Goal: Task Accomplishment & Management: Manage account settings

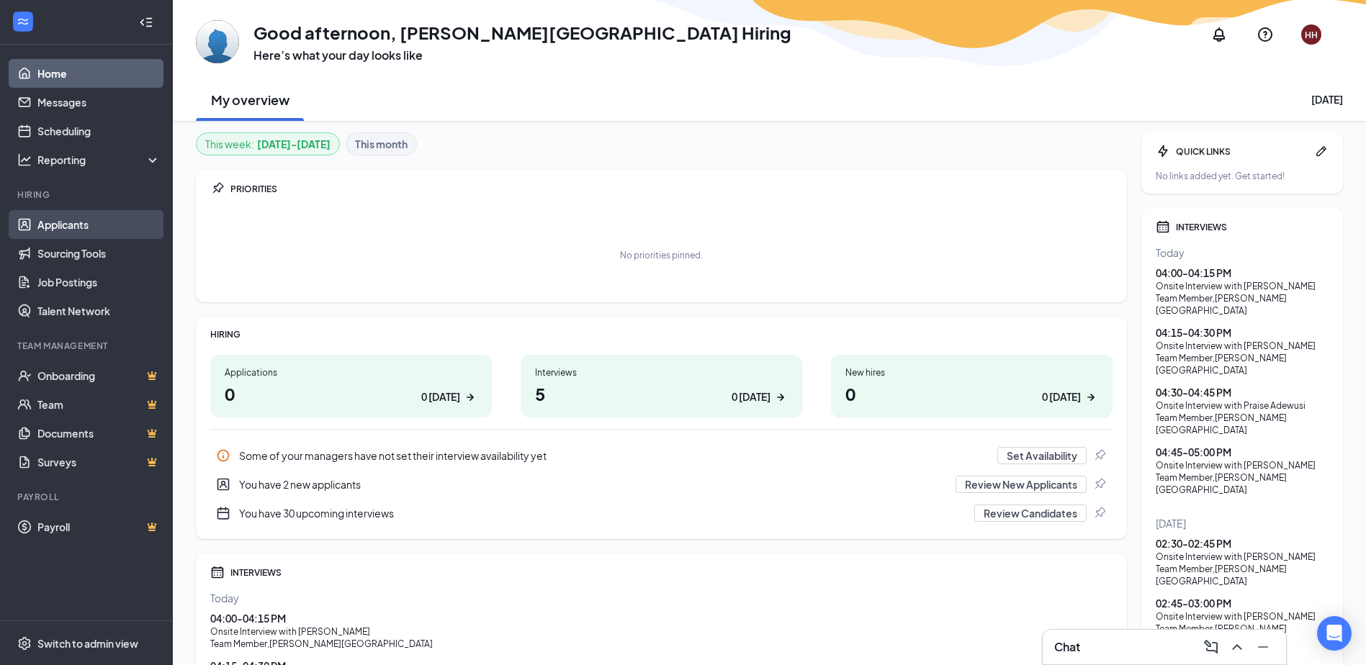
click at [86, 225] on link "Applicants" at bounding box center [98, 224] width 123 height 29
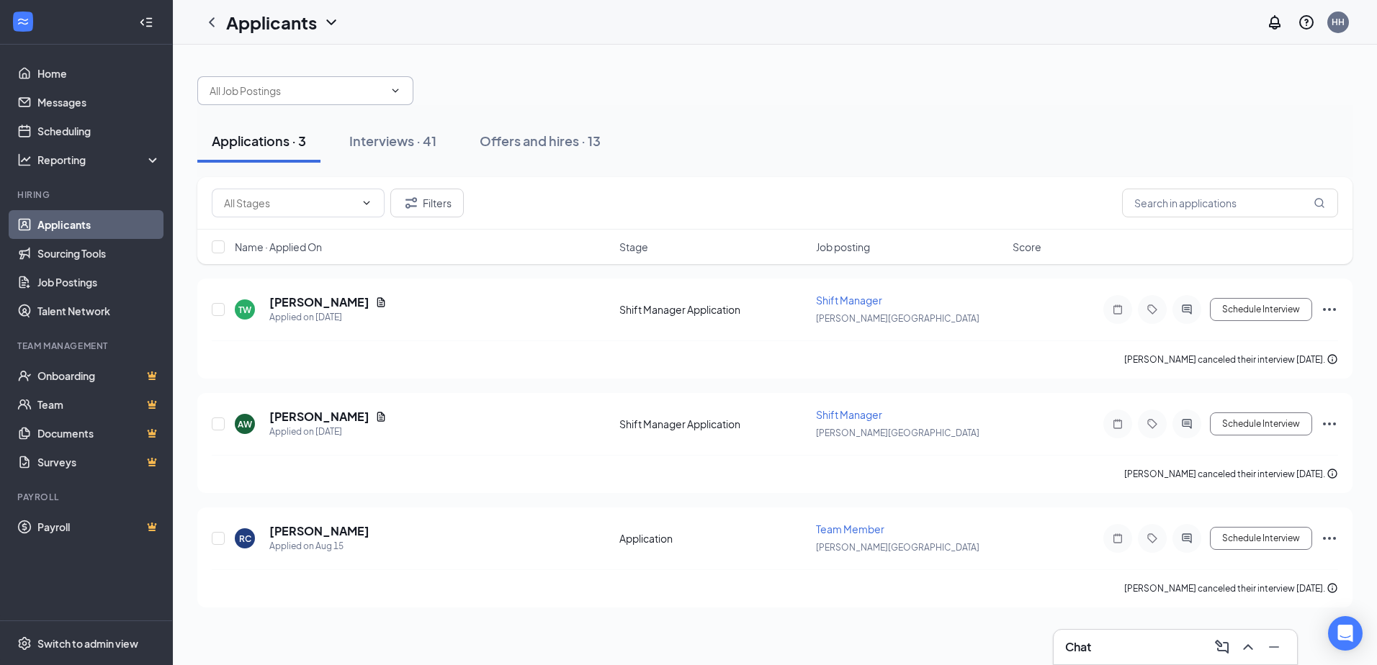
click at [315, 83] on div at bounding box center [774, 83] width 1155 height 43
click at [315, 89] on input "text" at bounding box center [297, 91] width 174 height 16
click at [335, 166] on div "Shift Manager ([PERSON_NAME][GEOGRAPHIC_DATA])" at bounding box center [305, 182] width 193 height 32
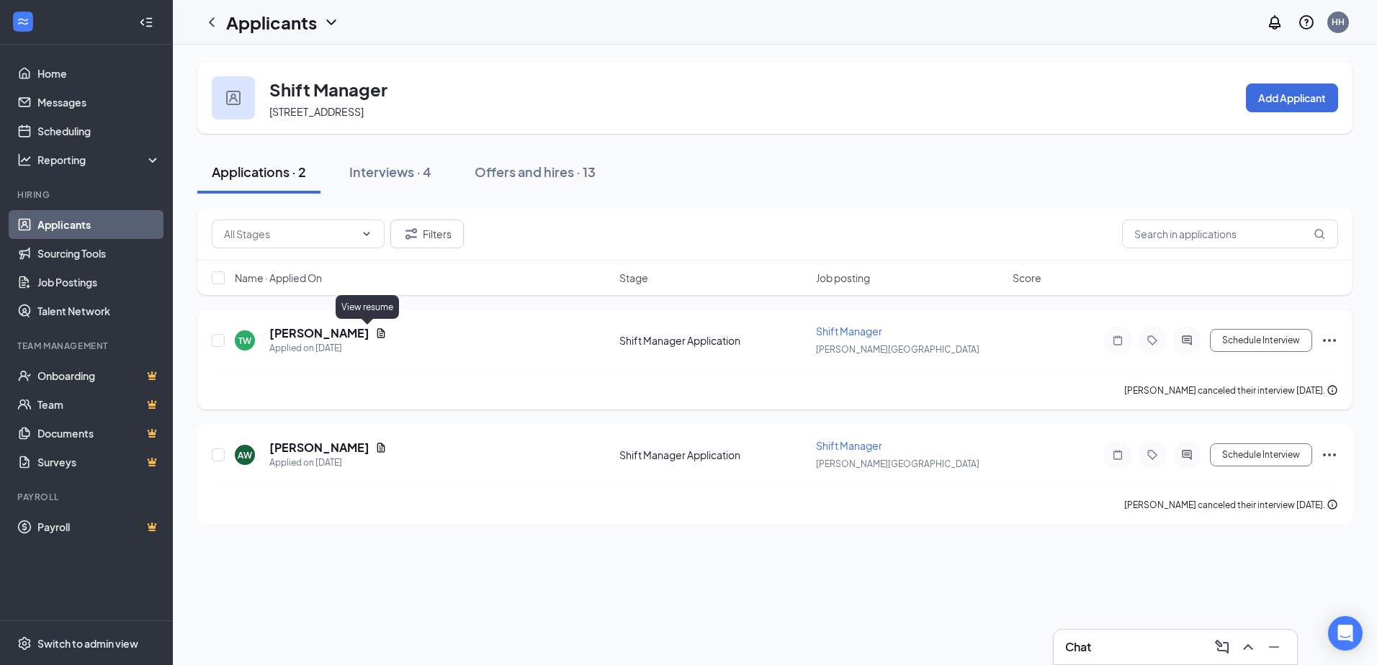
click at [377, 336] on icon "Document" at bounding box center [381, 332] width 8 height 9
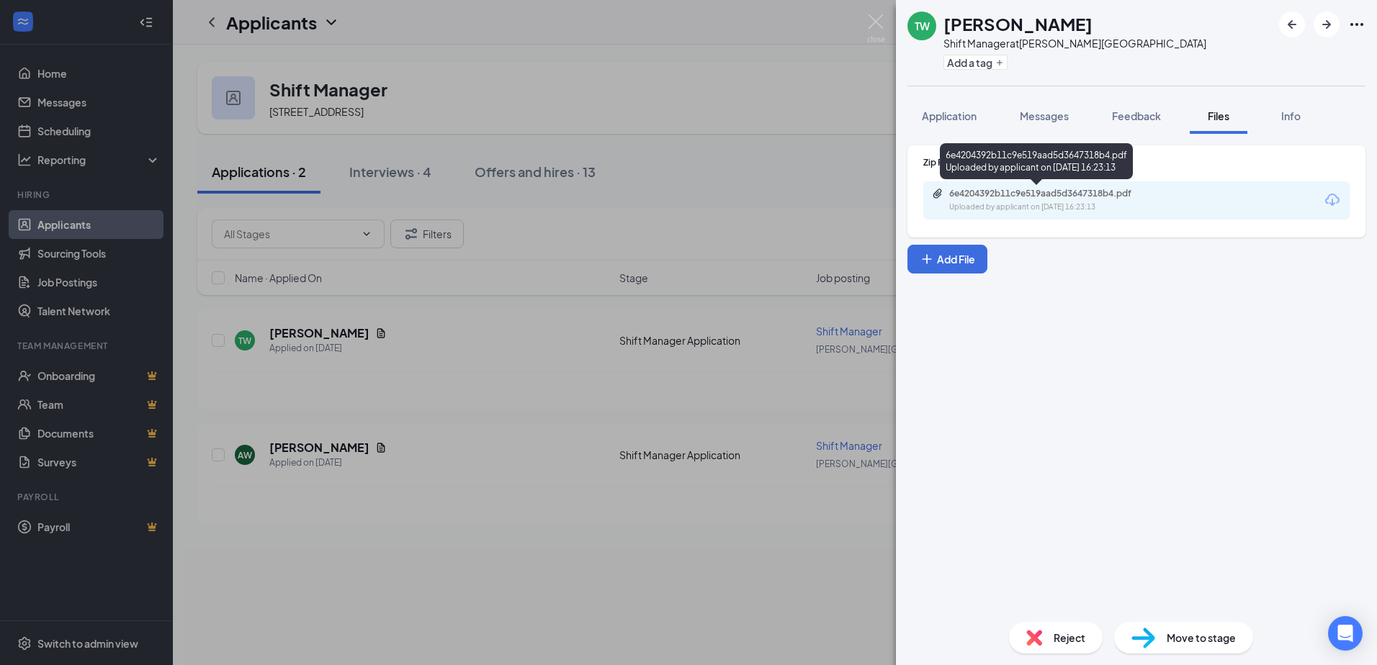
click at [1085, 212] on div "Uploaded by applicant on [DATE] 16:23:13" at bounding box center [1057, 208] width 216 height 12
drag, startPoint x: 598, startPoint y: 436, endPoint x: 502, endPoint y: 436, distance: 96.5
click at [597, 436] on div "TW [PERSON_NAME] Shift Manager at [PERSON_NAME][GEOGRAPHIC_DATA] Add a tag Appl…" at bounding box center [688, 332] width 1377 height 665
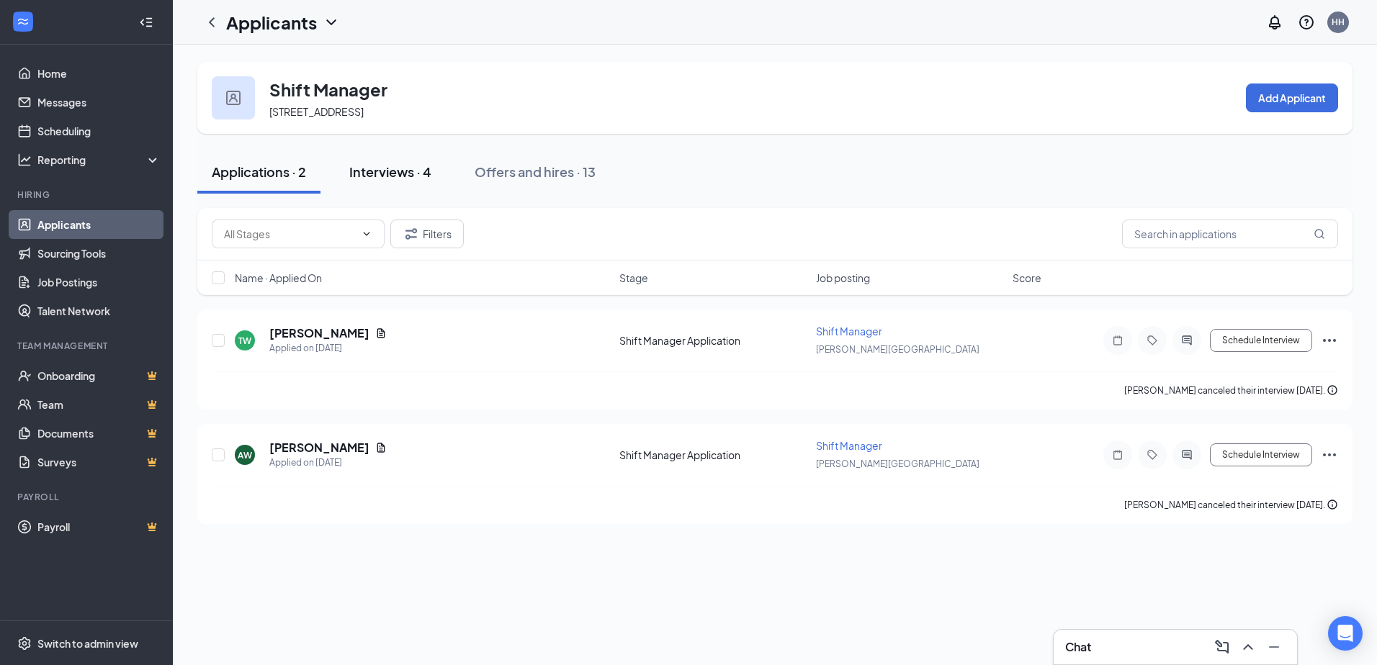
click at [392, 167] on div "Interviews · 4" at bounding box center [390, 172] width 82 height 18
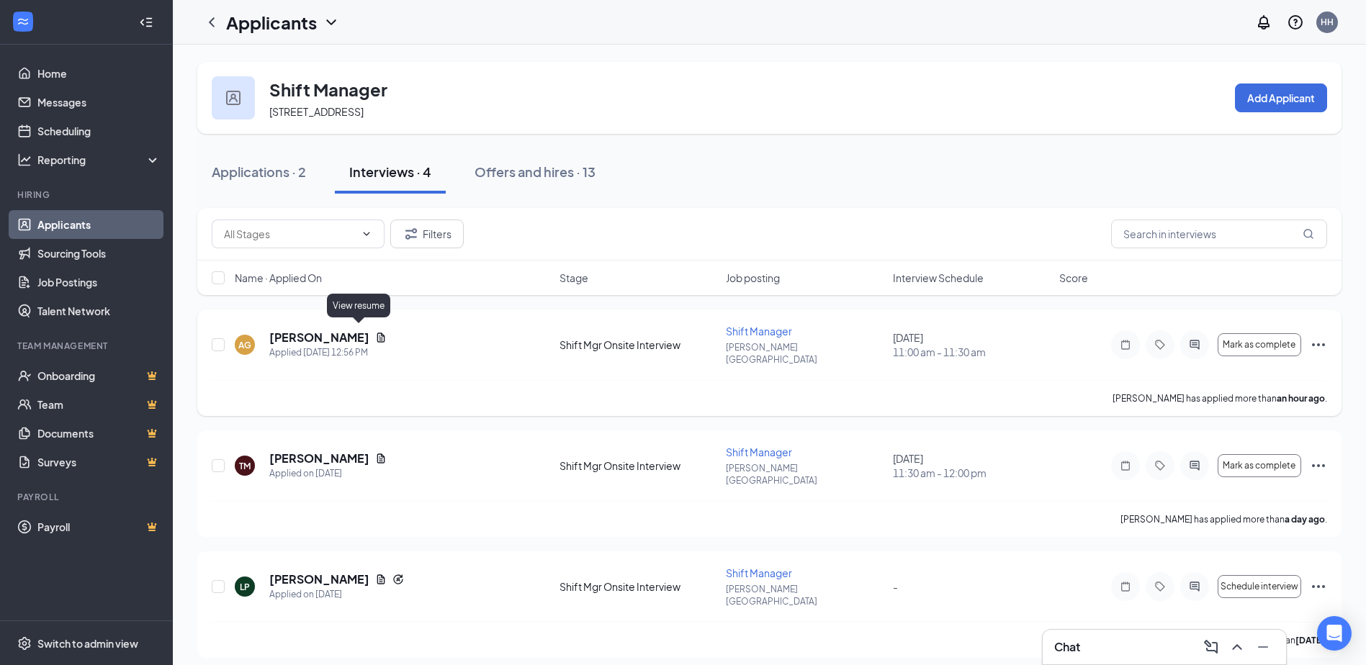
click at [375, 332] on icon "Document" at bounding box center [381, 338] width 12 height 12
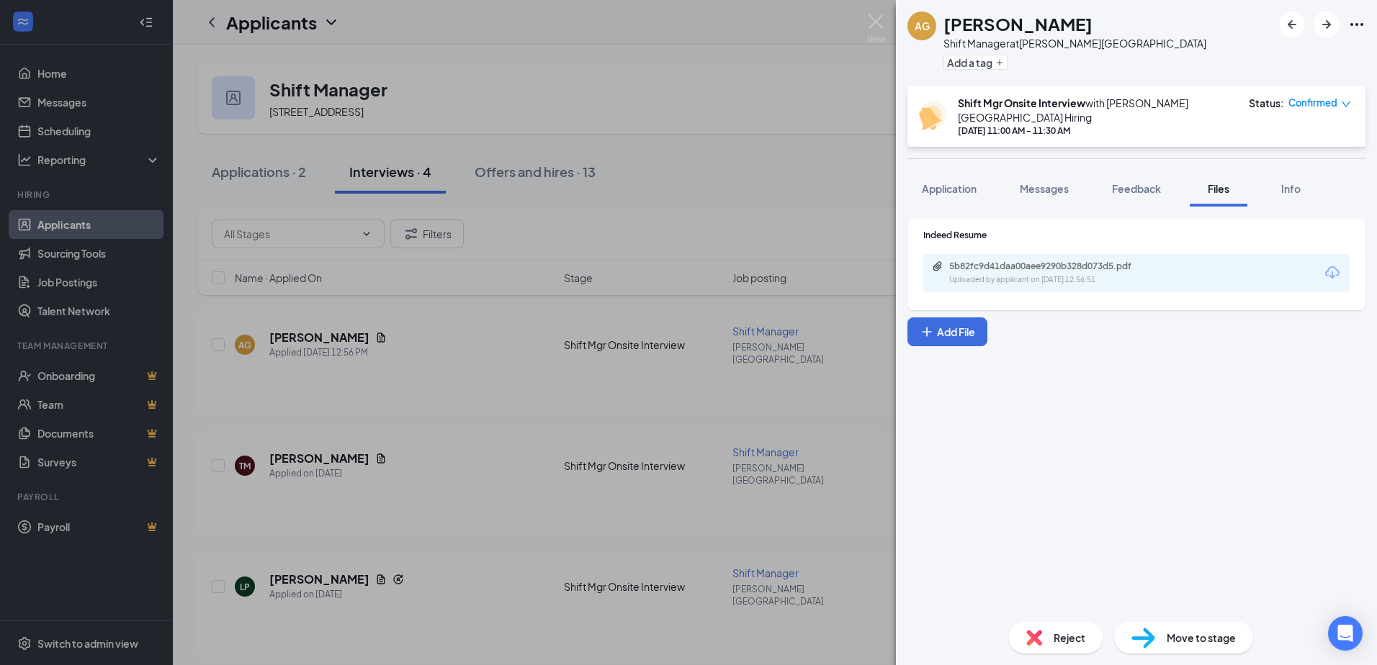
click at [1111, 254] on div "5b82fc9d41daa00aee9290b328d073d5.pdf Uploaded by applicant on [DATE] 12:56:51" at bounding box center [1136, 273] width 426 height 38
click at [1111, 261] on div "5b82fc9d41daa00aee9290b328d073d5.pdf Uploaded by applicant on [DATE] 12:56:51" at bounding box center [1048, 273] width 233 height 25
click at [756, 235] on div "[PERSON_NAME] [PERSON_NAME] Shift Manager at [PERSON_NAME][GEOGRAPHIC_DATA] Add…" at bounding box center [688, 332] width 1377 height 665
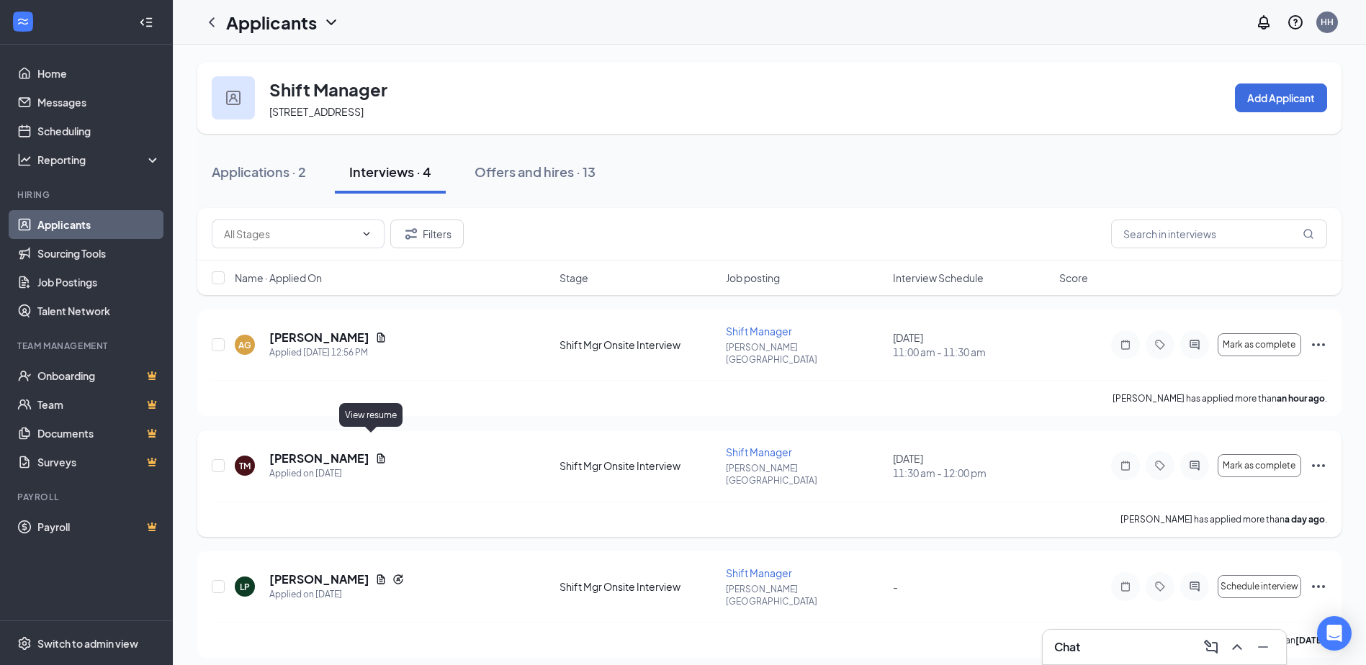
click at [377, 454] on icon "Document" at bounding box center [381, 458] width 8 height 9
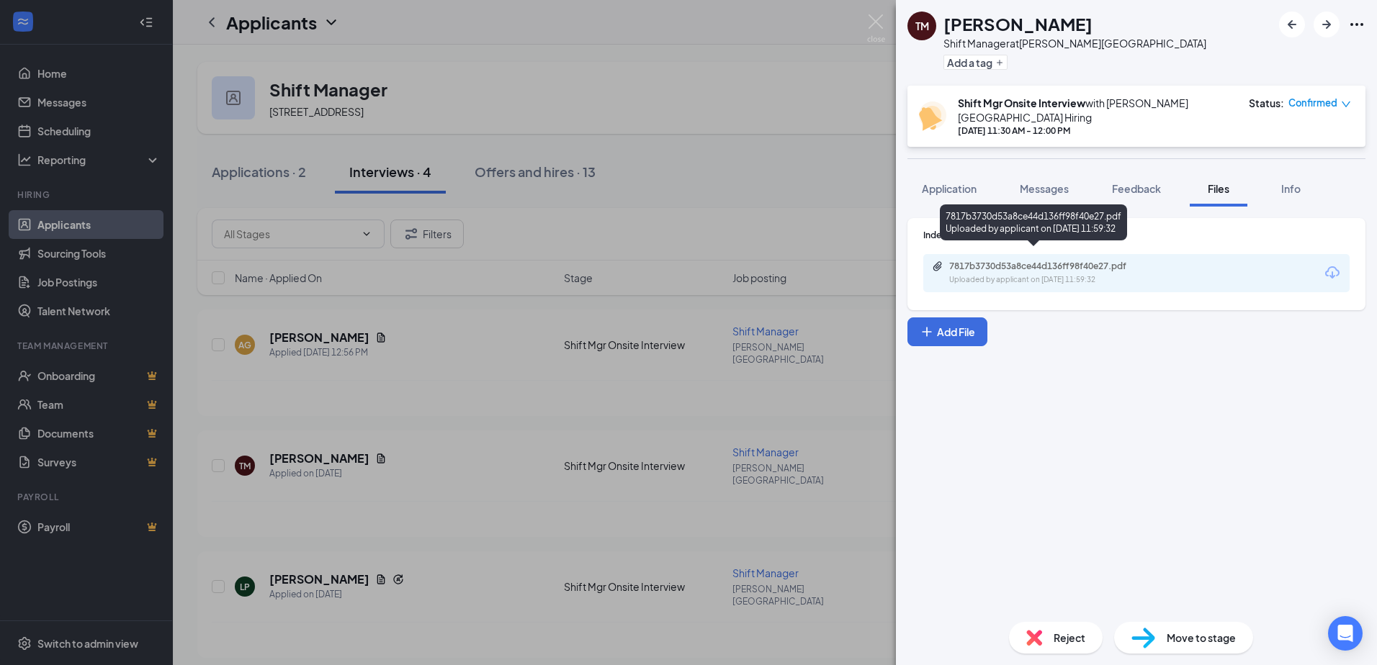
click at [996, 261] on div "7817b3730d53a8ce44d136ff98f40e27.pdf" at bounding box center [1050, 267] width 202 height 12
click at [1041, 639] on img at bounding box center [1034, 638] width 16 height 16
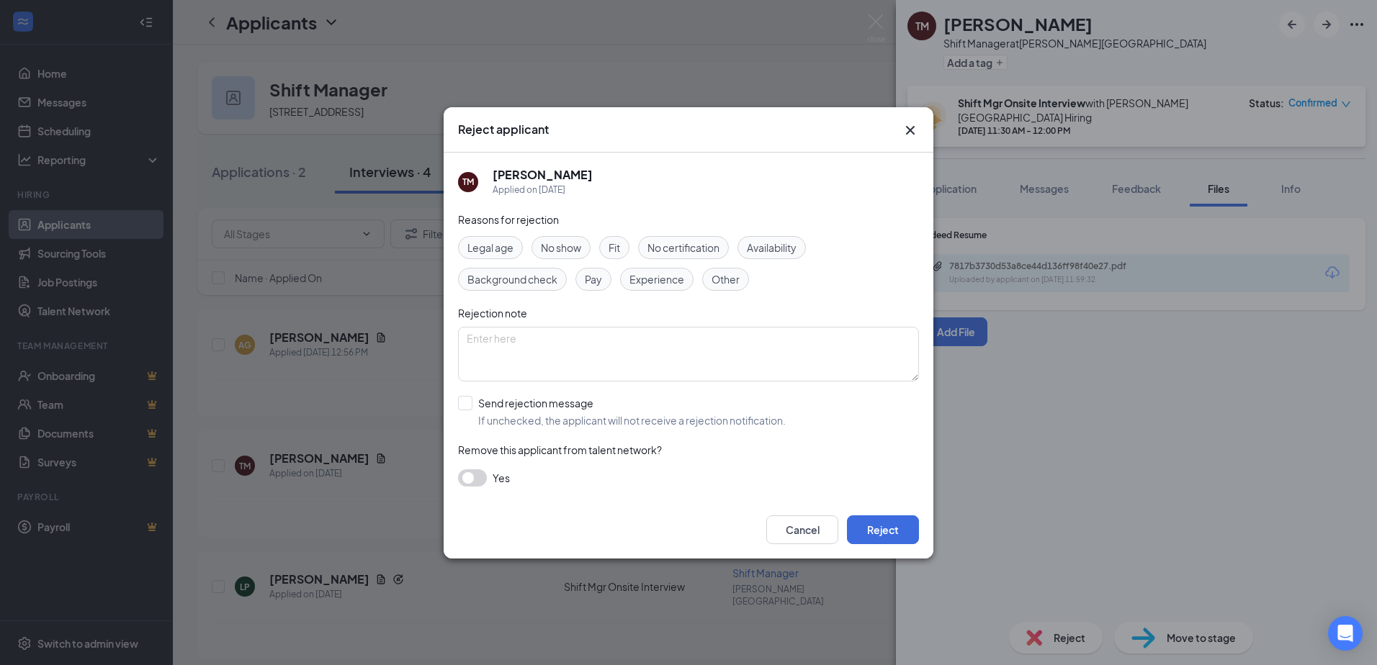
click at [634, 274] on span "Experience" at bounding box center [656, 279] width 55 height 16
click at [469, 400] on input "Send rejection message If unchecked, the applicant will not receive a rejection…" at bounding box center [622, 412] width 328 height 32
checkbox input "true"
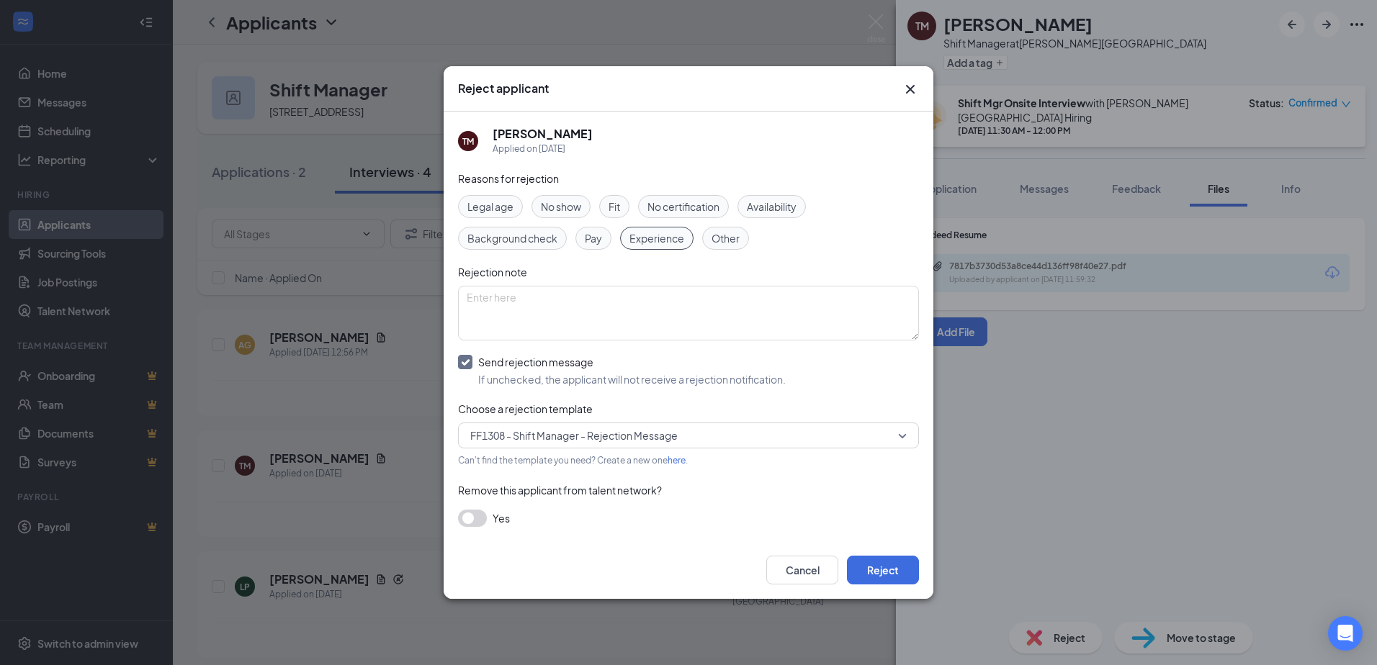
click at [467, 520] on button "button" at bounding box center [472, 518] width 29 height 17
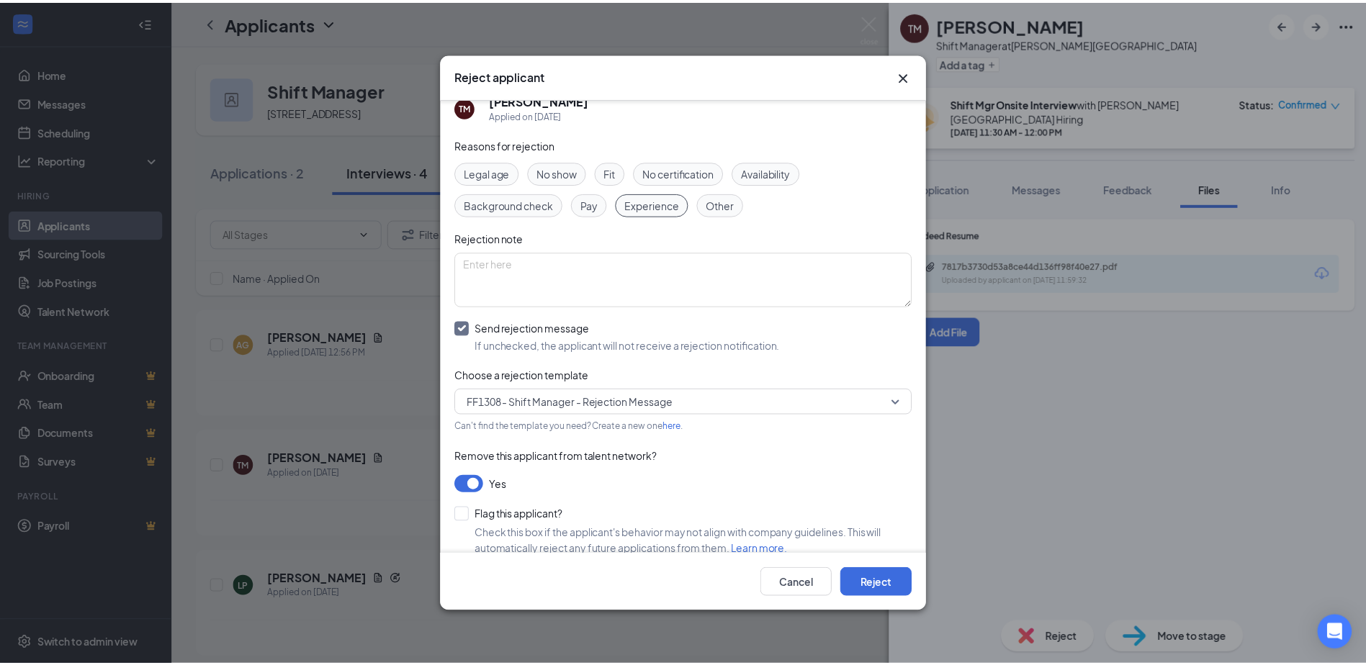
scroll to position [38, 0]
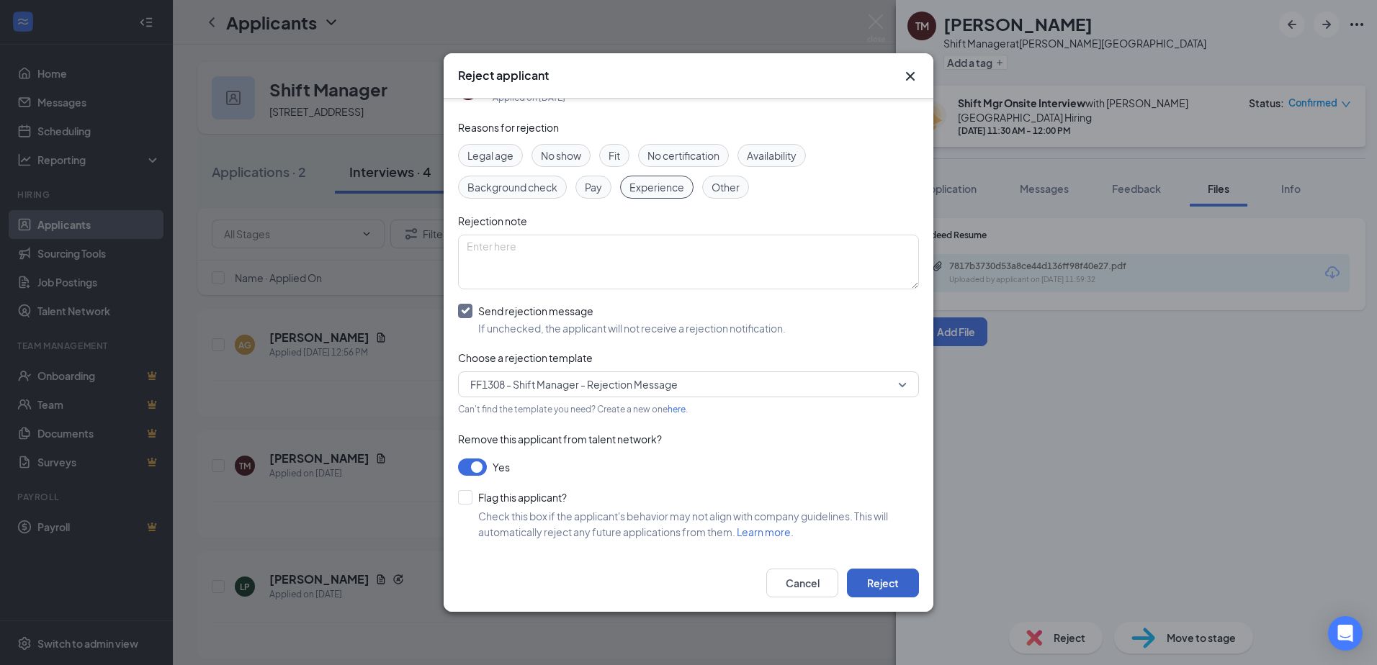
click at [876, 583] on button "Reject" at bounding box center [883, 583] width 72 height 29
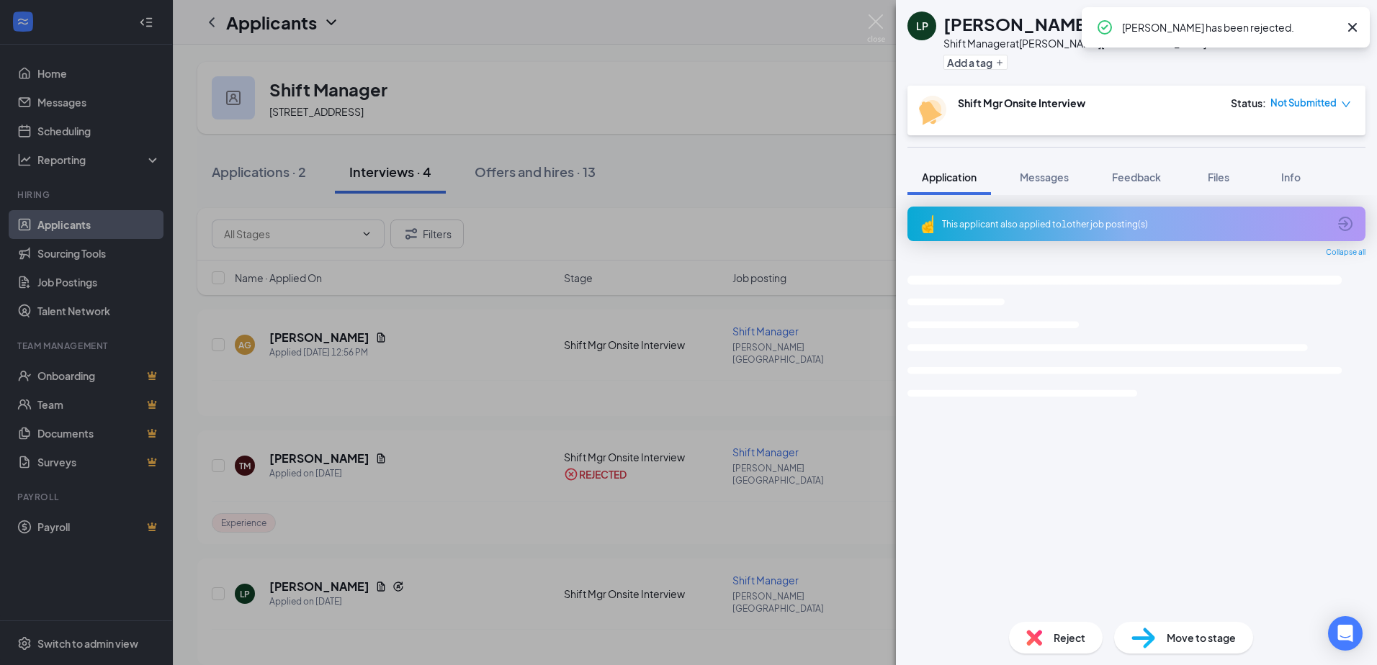
click at [473, 416] on div "LP [PERSON_NAME] Shift Manager at [PERSON_NAME][GEOGRAPHIC_DATA] Add a tag Shif…" at bounding box center [688, 332] width 1377 height 665
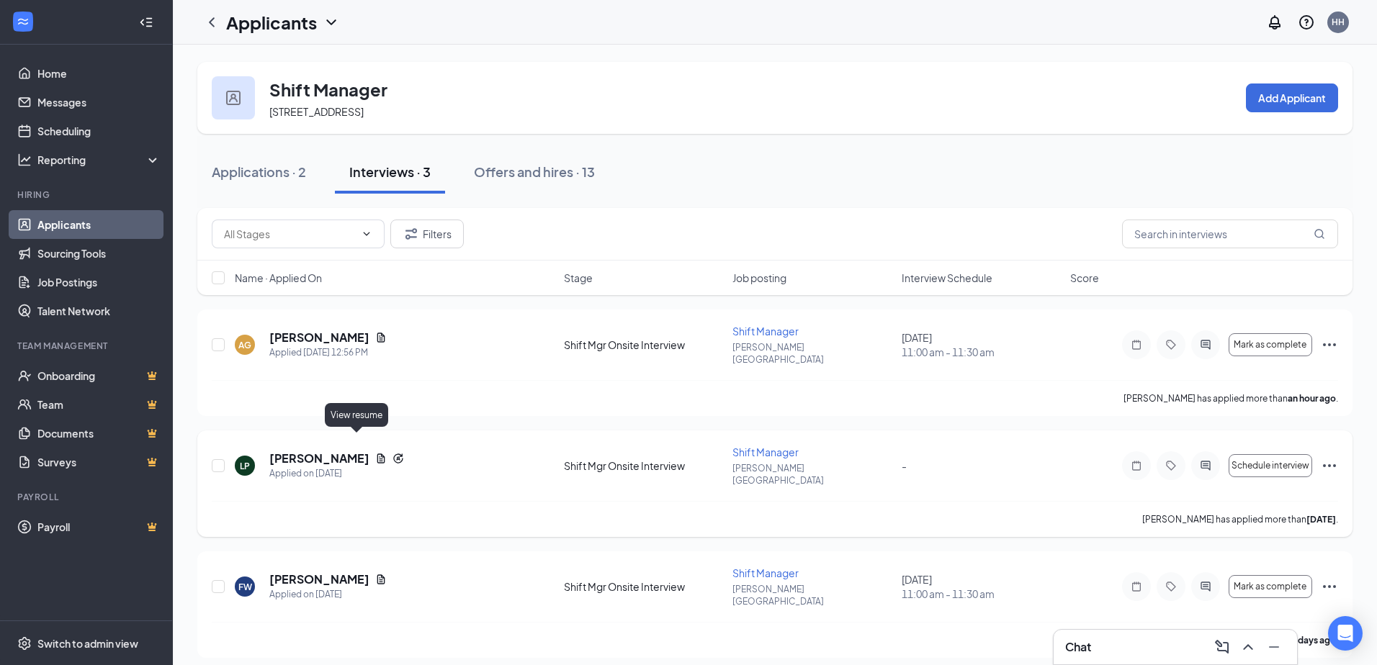
click at [377, 454] on icon "Document" at bounding box center [381, 458] width 8 height 9
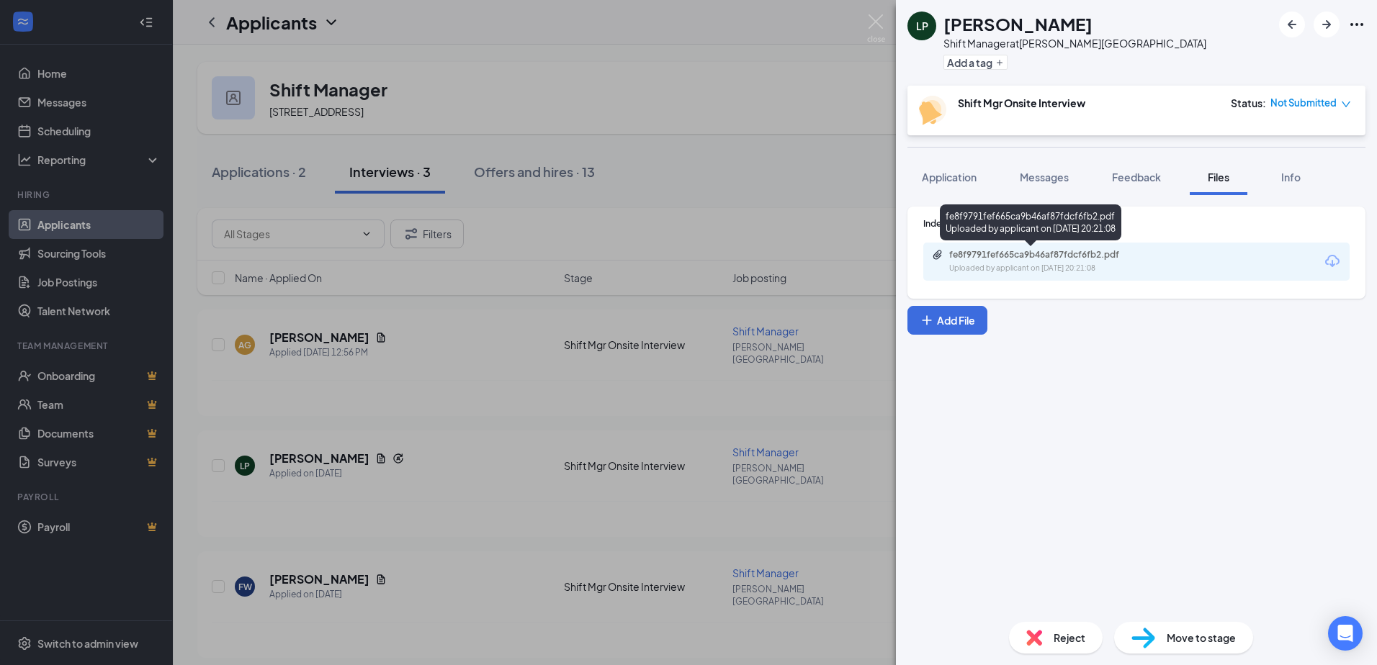
click at [976, 263] on div "Uploaded by applicant on [DATE] 20:21:08" at bounding box center [1057, 269] width 216 height 12
click at [397, 313] on div "LP [PERSON_NAME] Shift Manager at [PERSON_NAME][GEOGRAPHIC_DATA] Add a tag Shif…" at bounding box center [688, 332] width 1377 height 665
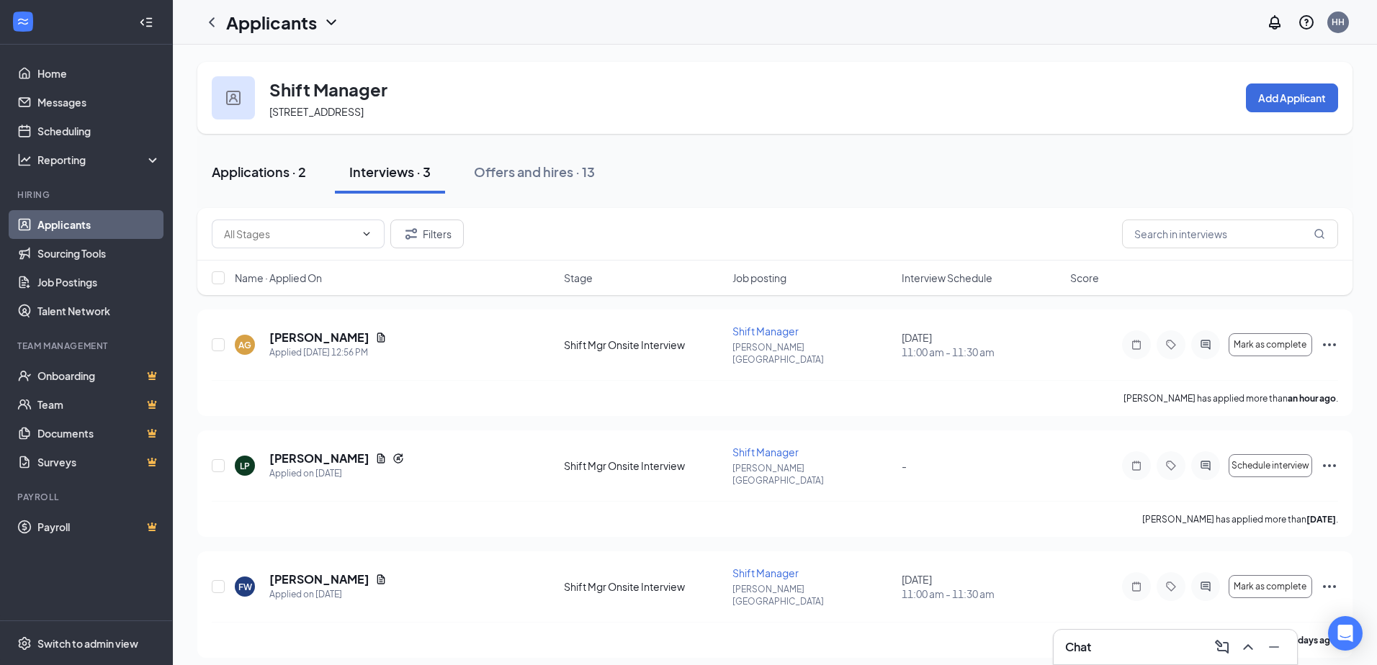
click at [259, 166] on div "Applications · 2" at bounding box center [259, 172] width 94 height 18
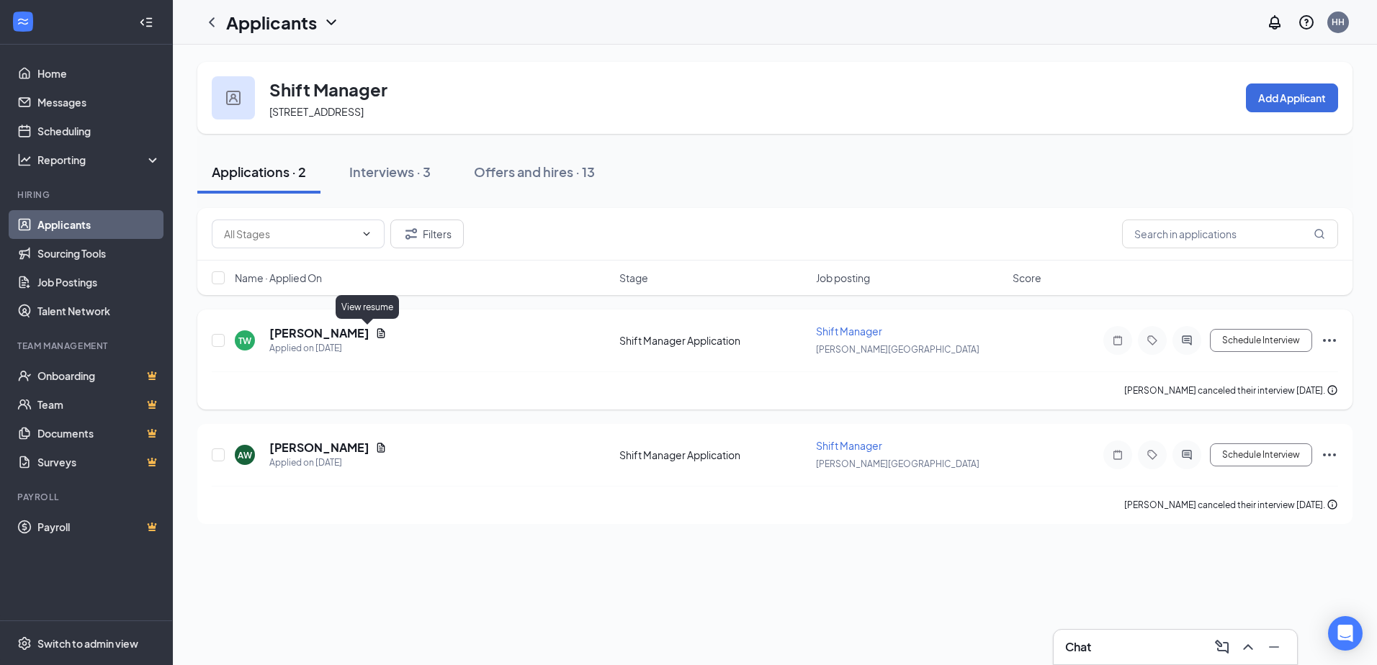
click at [377, 334] on icon "Document" at bounding box center [381, 332] width 8 height 9
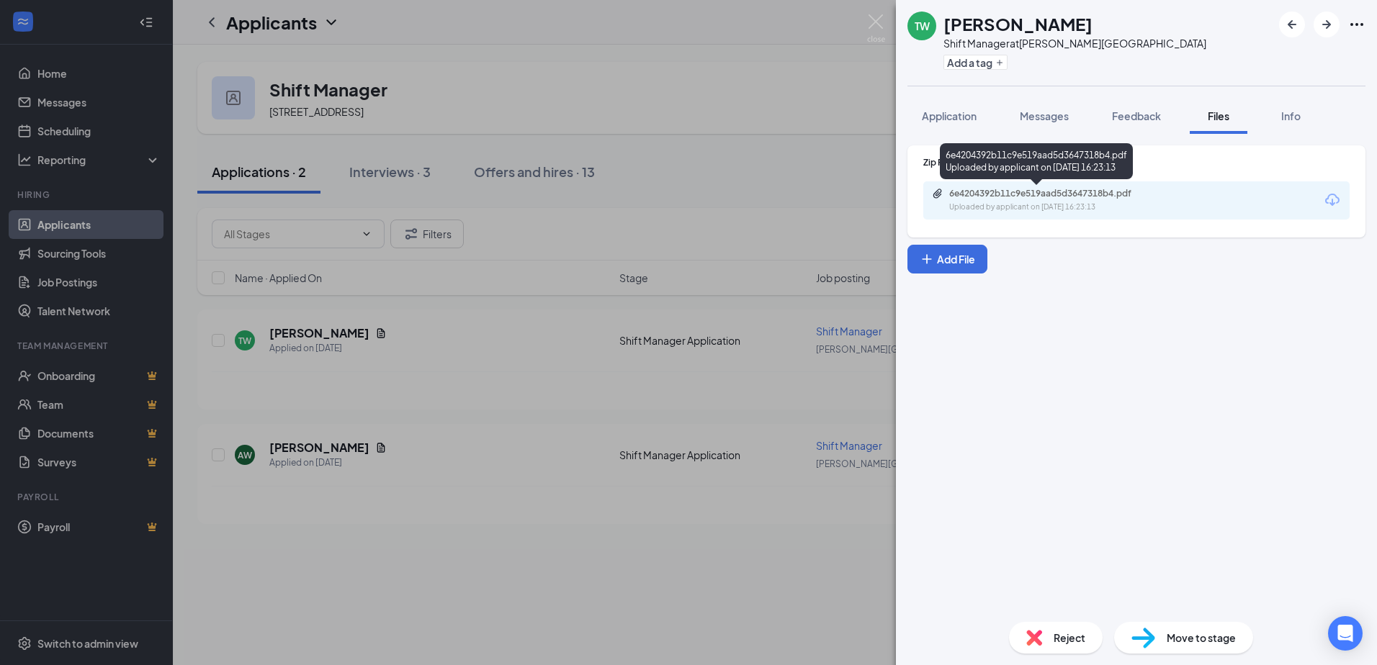
click at [1010, 203] on div "Uploaded by applicant on [DATE] 16:23:13" at bounding box center [1057, 208] width 216 height 12
click at [390, 338] on div "TW [PERSON_NAME] Shift Manager at [PERSON_NAME][GEOGRAPHIC_DATA] Add a tag Appl…" at bounding box center [688, 332] width 1377 height 665
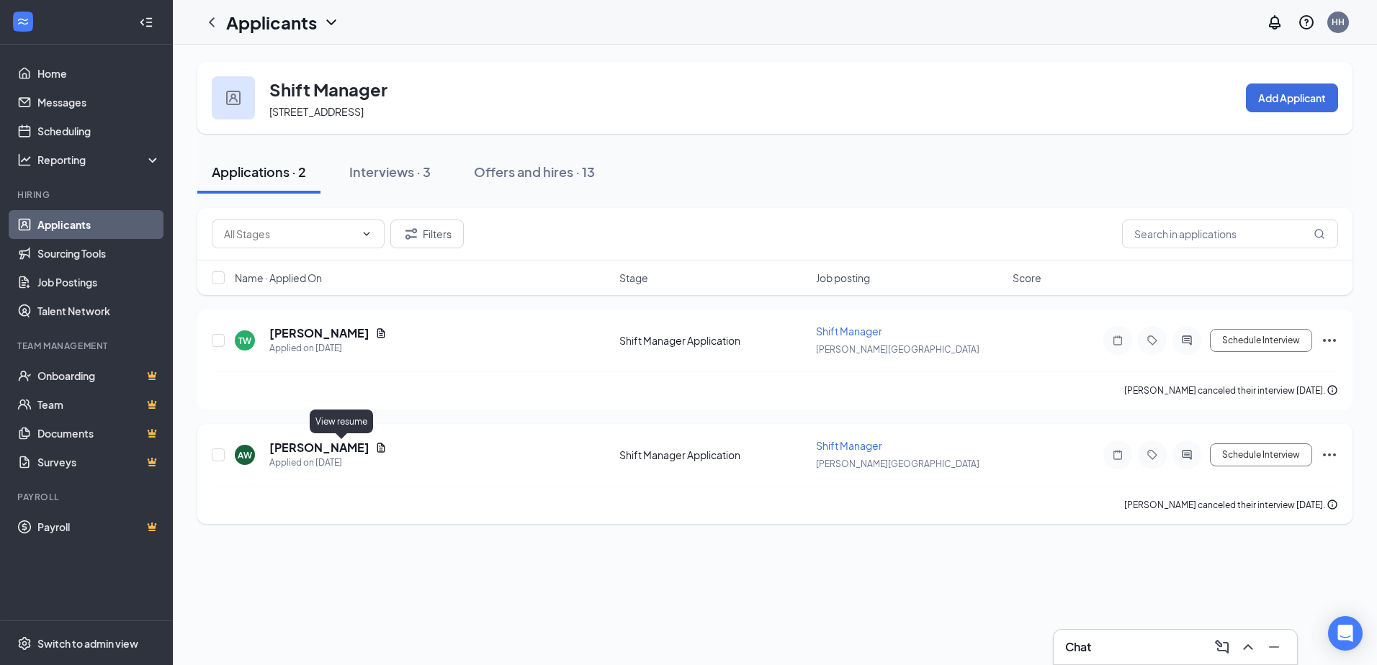
click at [377, 446] on icon "Document" at bounding box center [381, 447] width 8 height 9
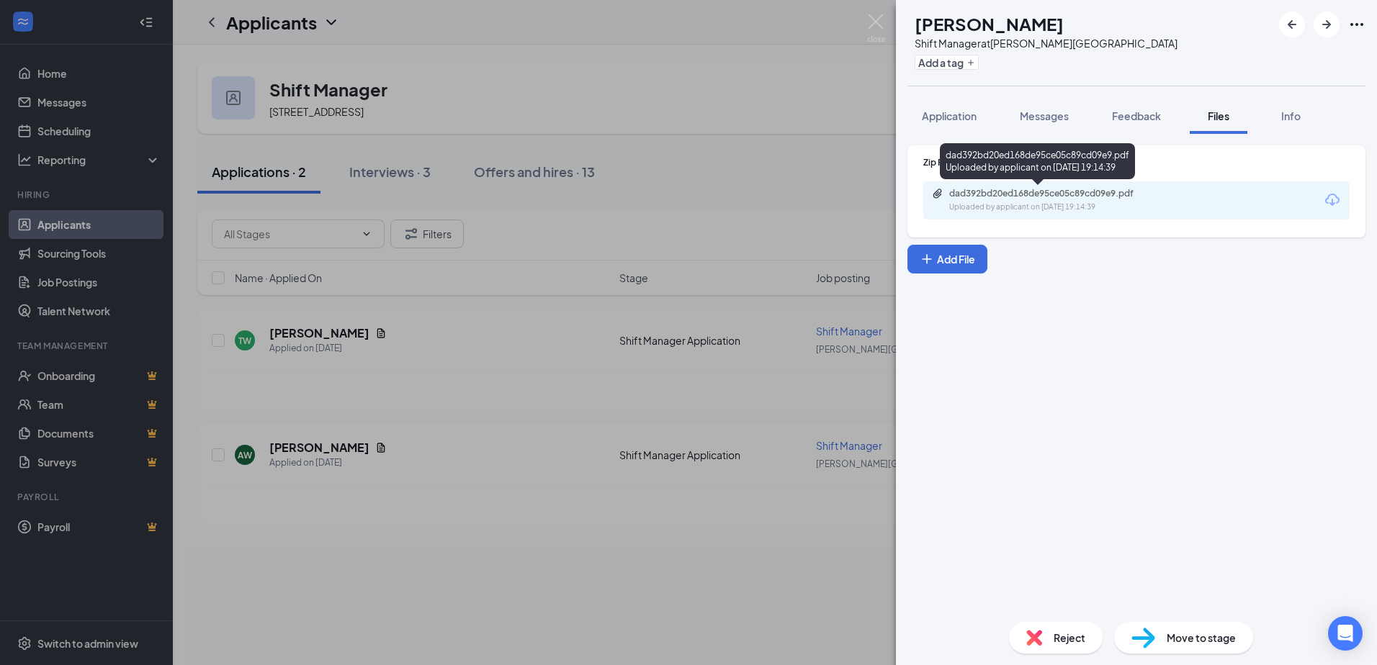
click at [1021, 202] on div "Uploaded by applicant on [DATE] 19:14:39" at bounding box center [1057, 208] width 216 height 12
click at [1076, 626] on div "Reject" at bounding box center [1056, 638] width 94 height 32
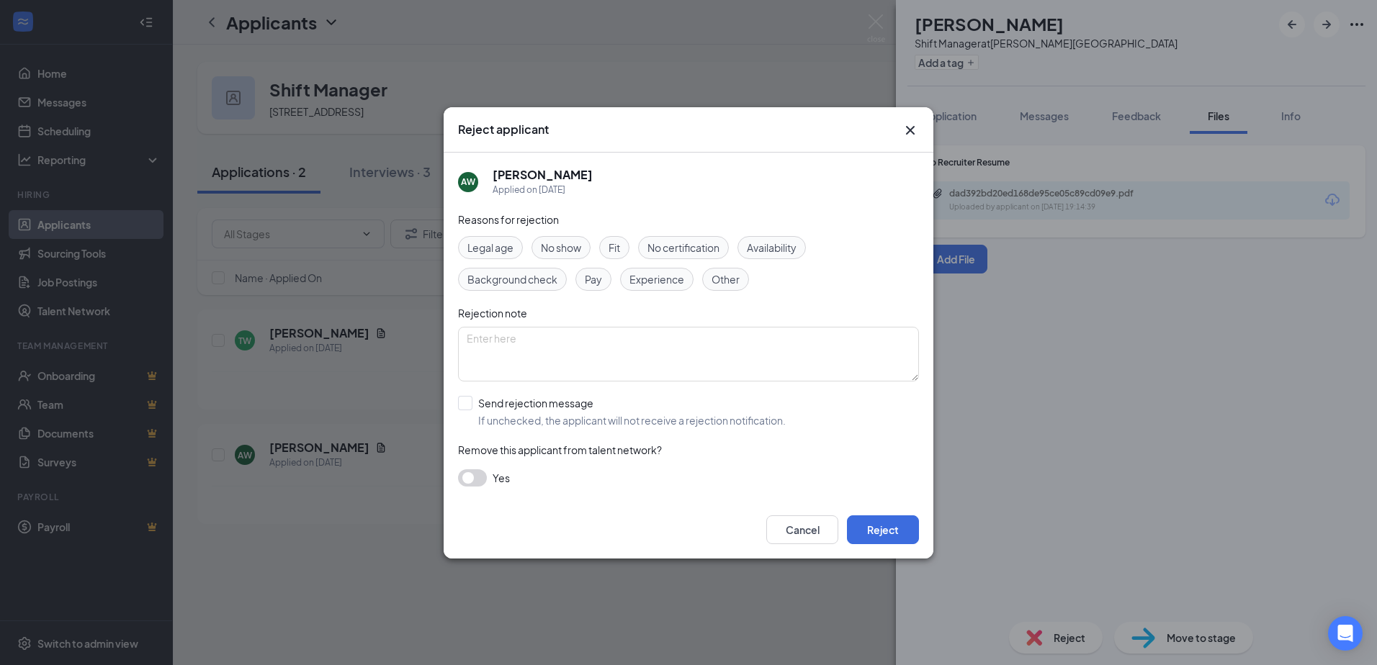
click at [670, 279] on span "Experience" at bounding box center [656, 279] width 55 height 16
click at [467, 399] on input "Send rejection message If unchecked, the applicant will not receive a rejection…" at bounding box center [622, 412] width 328 height 32
checkbox input "true"
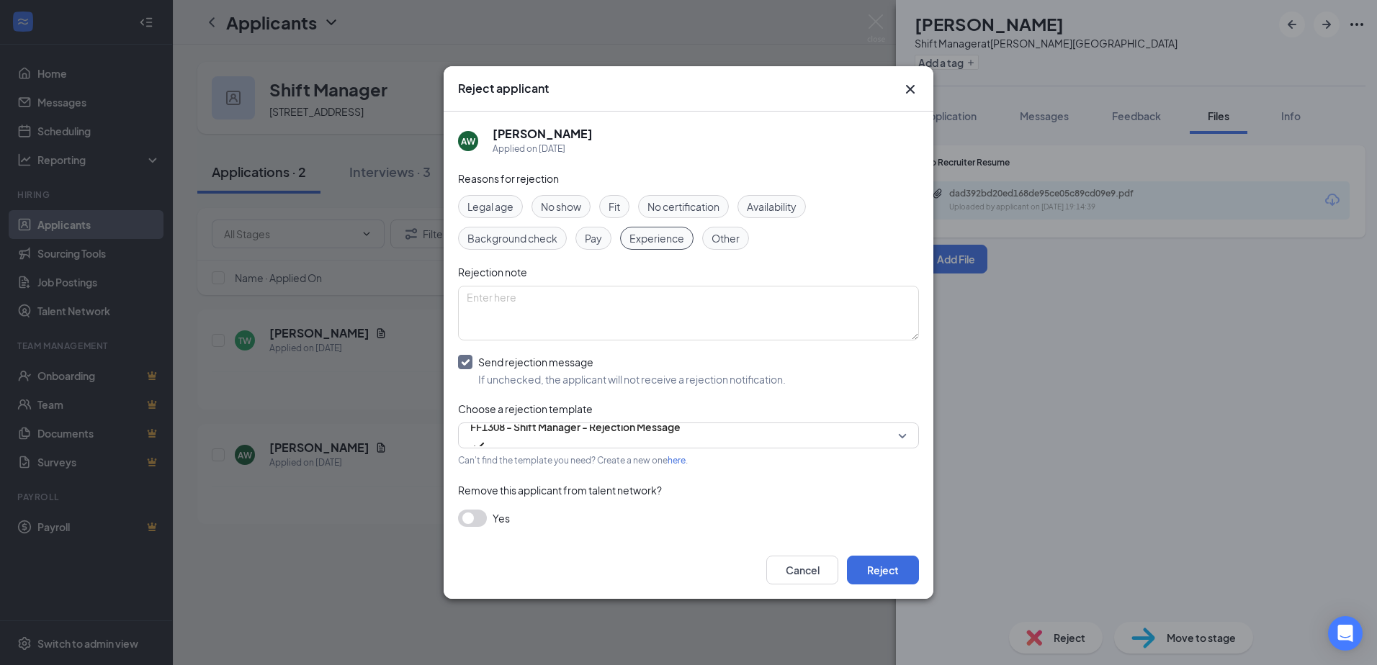
click at [487, 521] on div "Yes" at bounding box center [688, 518] width 461 height 17
click at [471, 519] on button "button" at bounding box center [472, 518] width 29 height 17
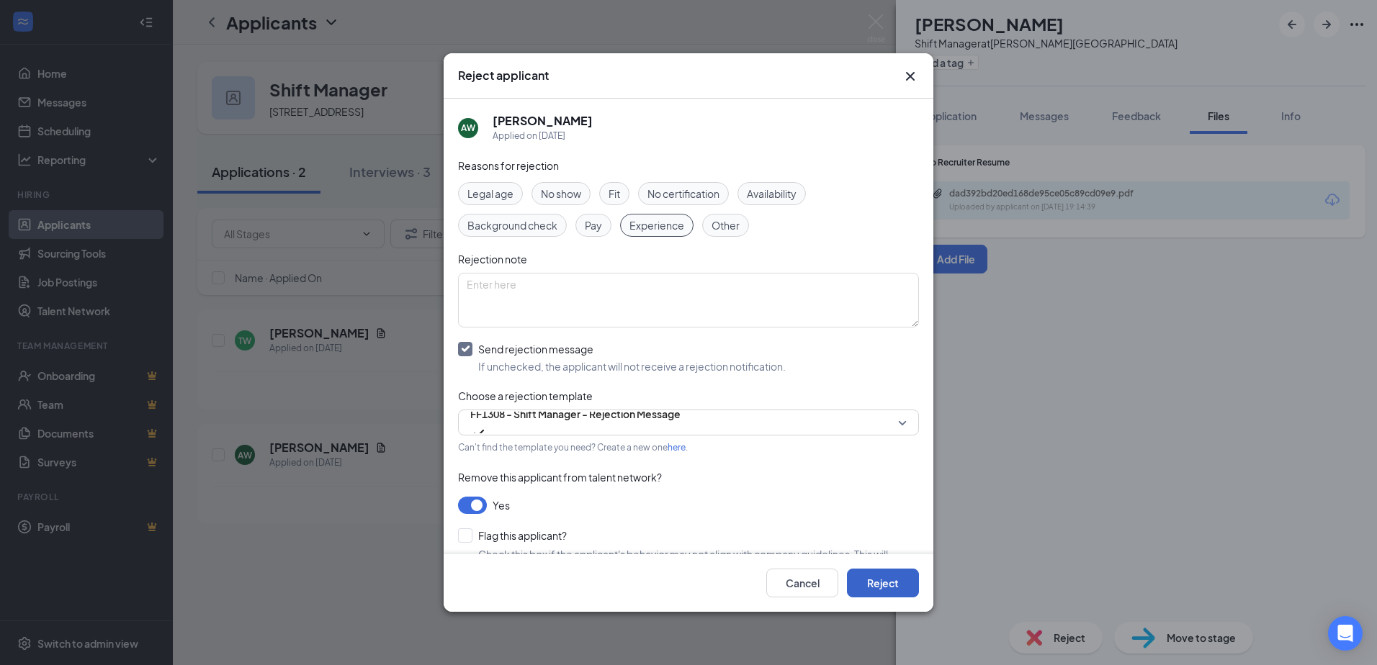
click at [887, 583] on button "Reject" at bounding box center [883, 583] width 72 height 29
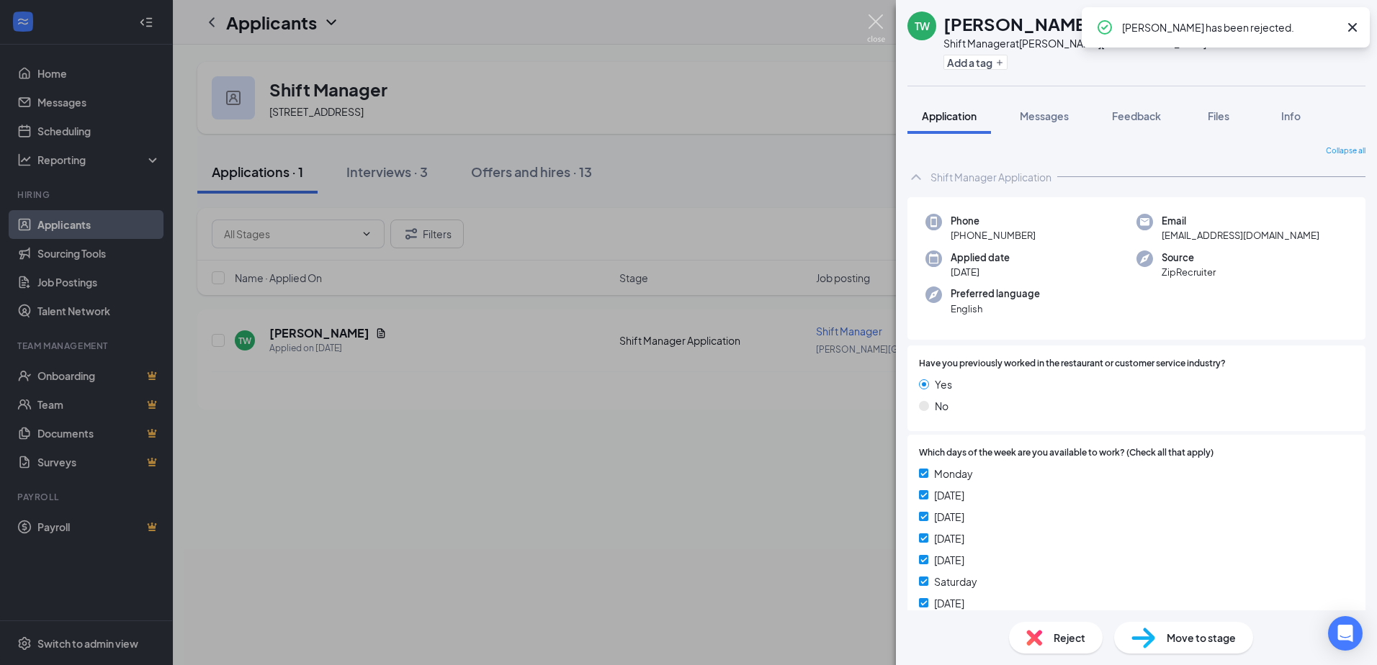
click at [874, 19] on img at bounding box center [876, 28] width 18 height 28
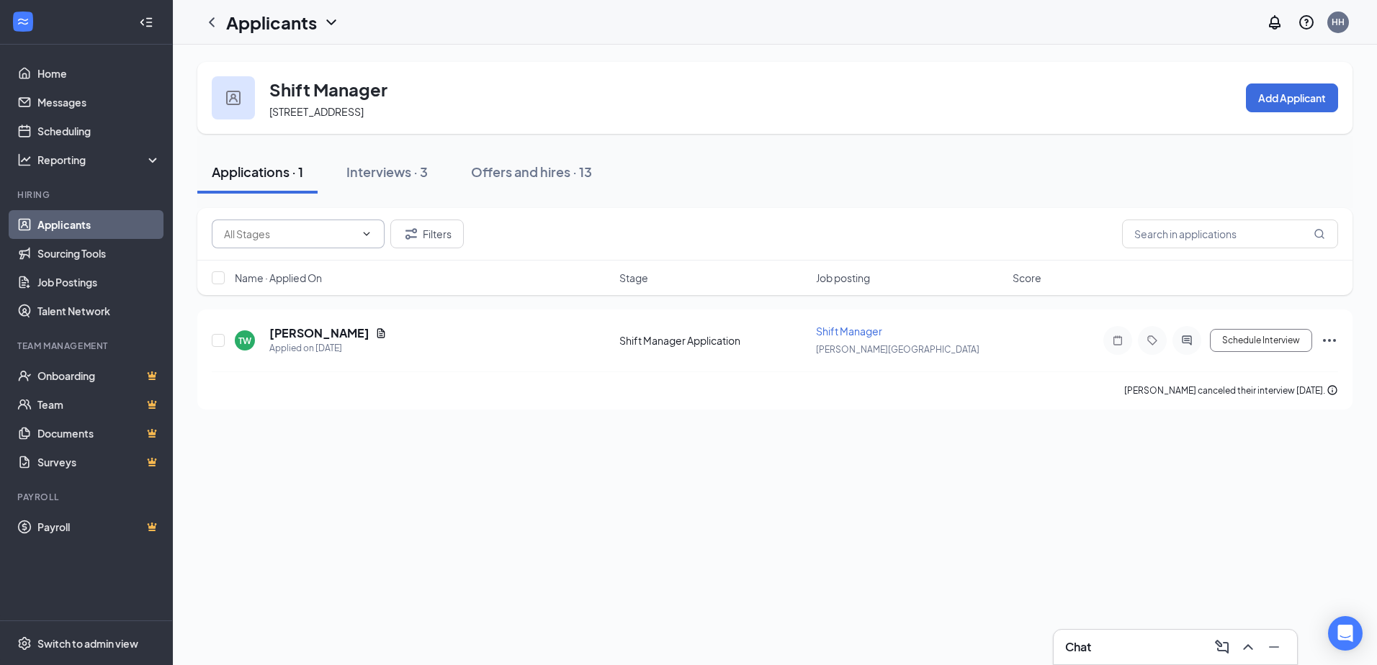
click at [359, 241] on span at bounding box center [298, 234] width 173 height 29
click at [415, 228] on icon "Filter" at bounding box center [410, 233] width 17 height 17
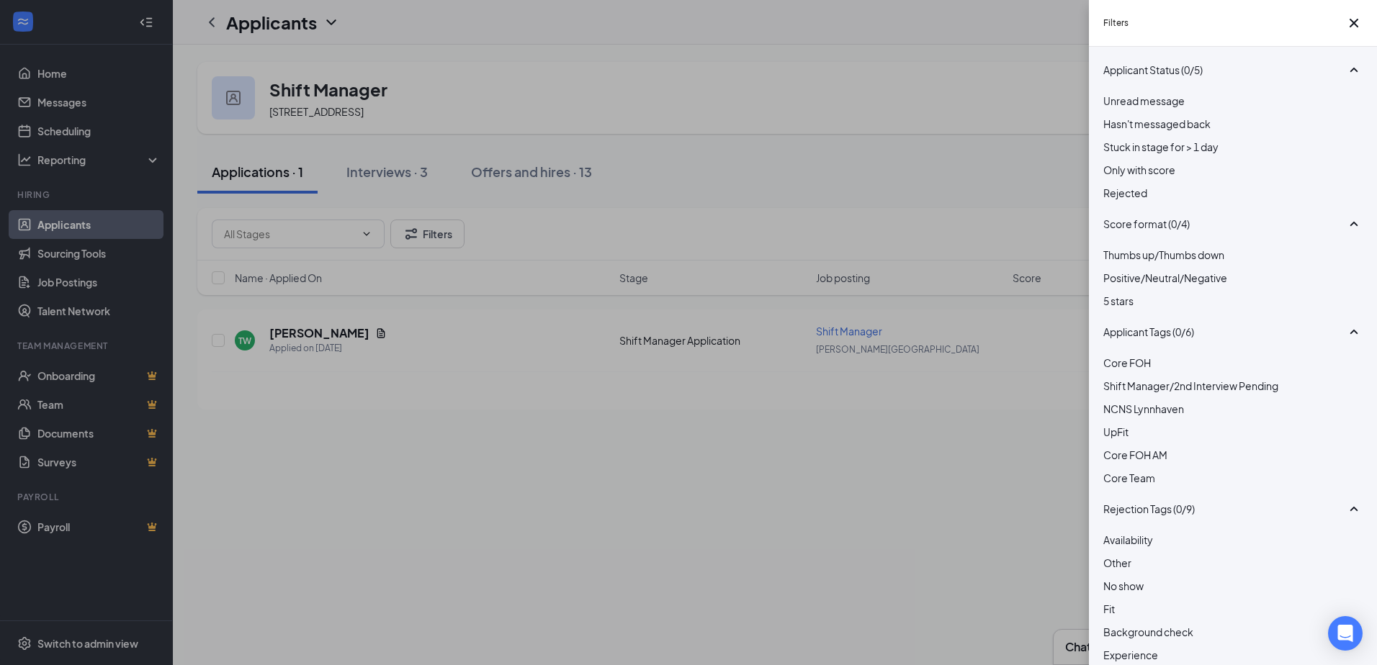
click at [633, 332] on div "Filters Applicant Status (0/5) Unread message Hasn't messaged back Stuck in sta…" at bounding box center [688, 332] width 1377 height 665
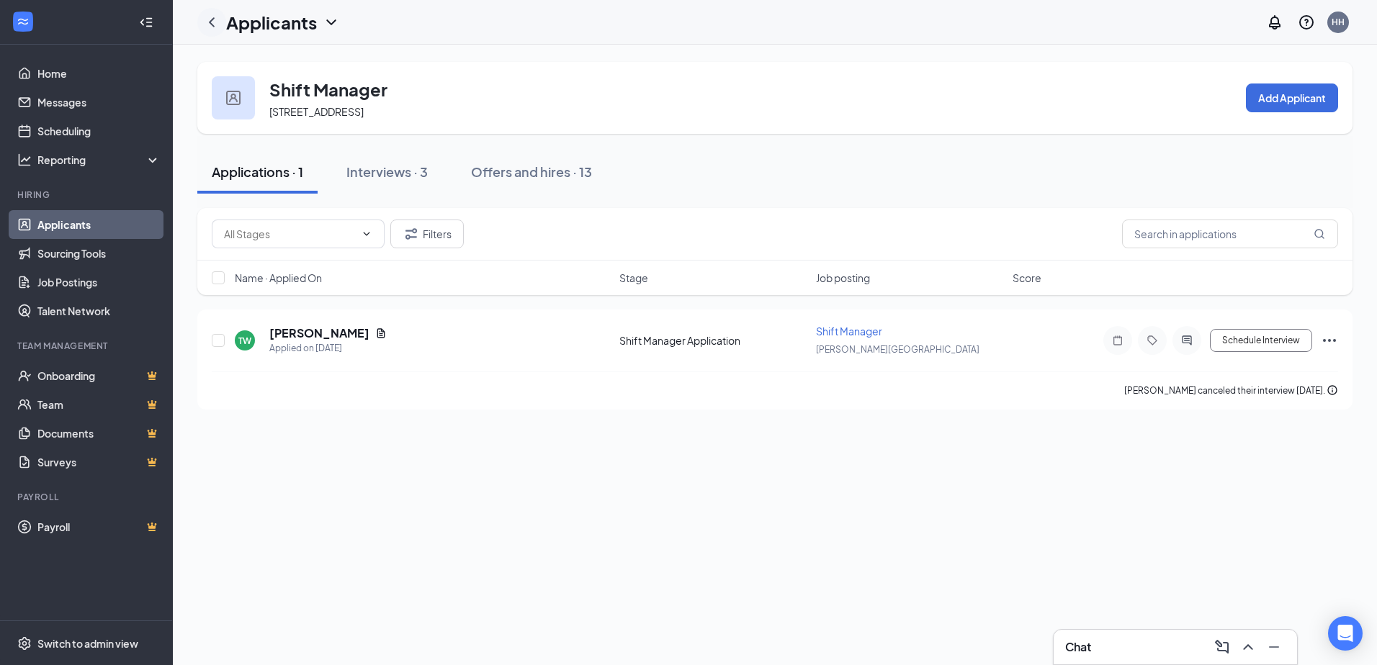
click at [217, 21] on icon "ChevronLeft" at bounding box center [211, 22] width 17 height 17
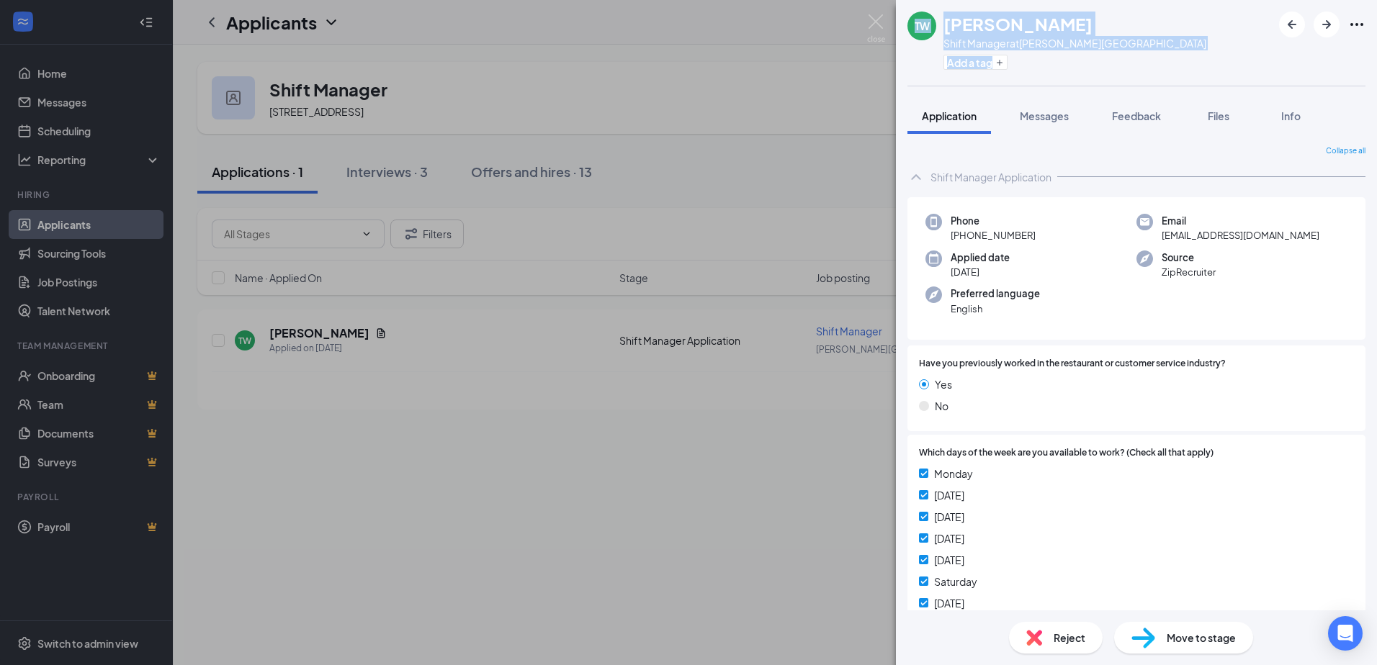
click at [744, 92] on div "TW [PERSON_NAME] Shift Manager at [PERSON_NAME][GEOGRAPHIC_DATA] Add a tag Appl…" at bounding box center [688, 332] width 1377 height 665
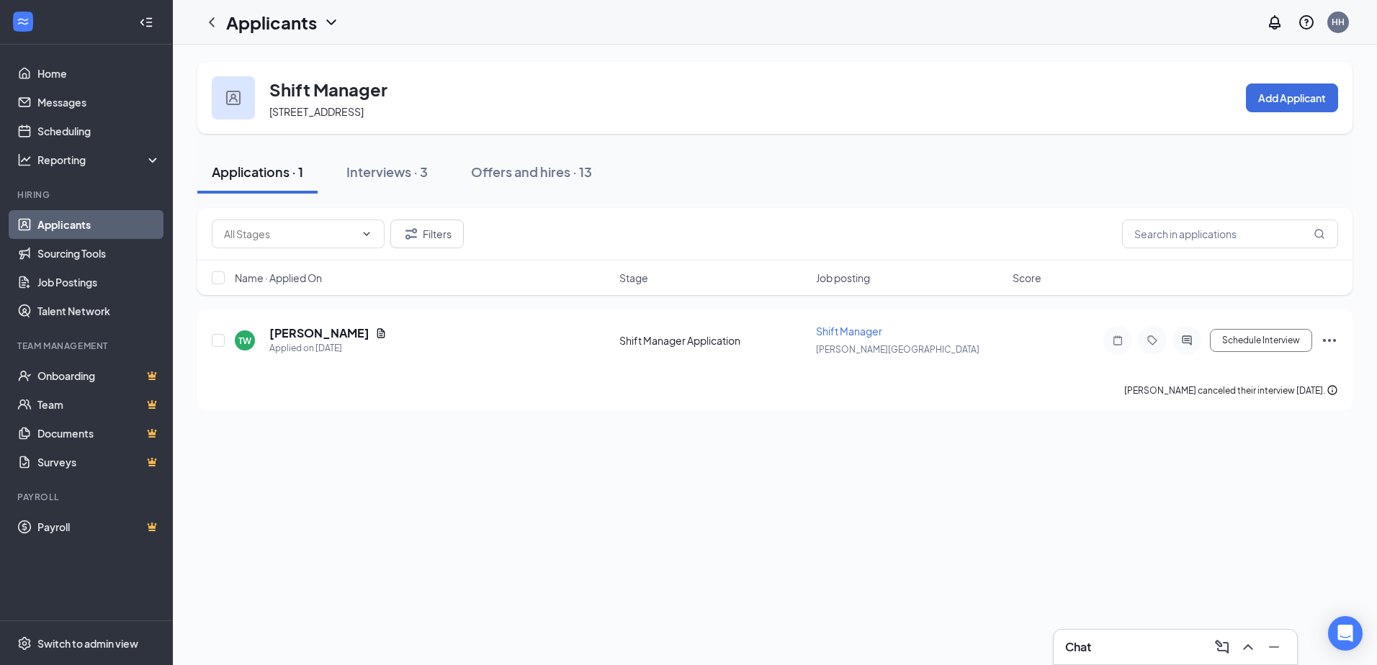
click at [290, 28] on h1 "Applicants" at bounding box center [271, 22] width 91 height 24
click at [323, 24] on icon "ChevronDown" at bounding box center [331, 22] width 17 height 17
click at [251, 28] on h1 "Applicants" at bounding box center [271, 22] width 91 height 24
click at [265, 58] on link "Applicants" at bounding box center [283, 55] width 96 height 14
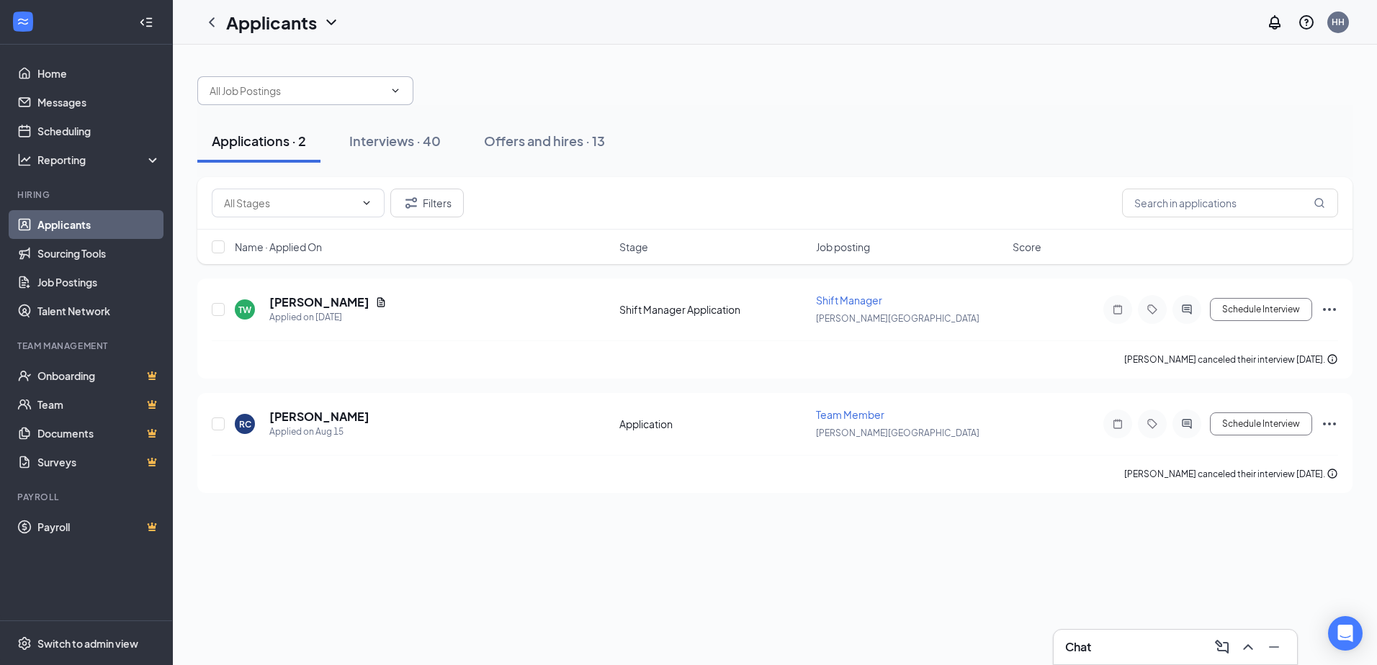
click at [328, 99] on span at bounding box center [305, 90] width 216 height 29
click at [292, 121] on div "Team Member ([PERSON_NAME][GEOGRAPHIC_DATA])" at bounding box center [305, 133] width 193 height 32
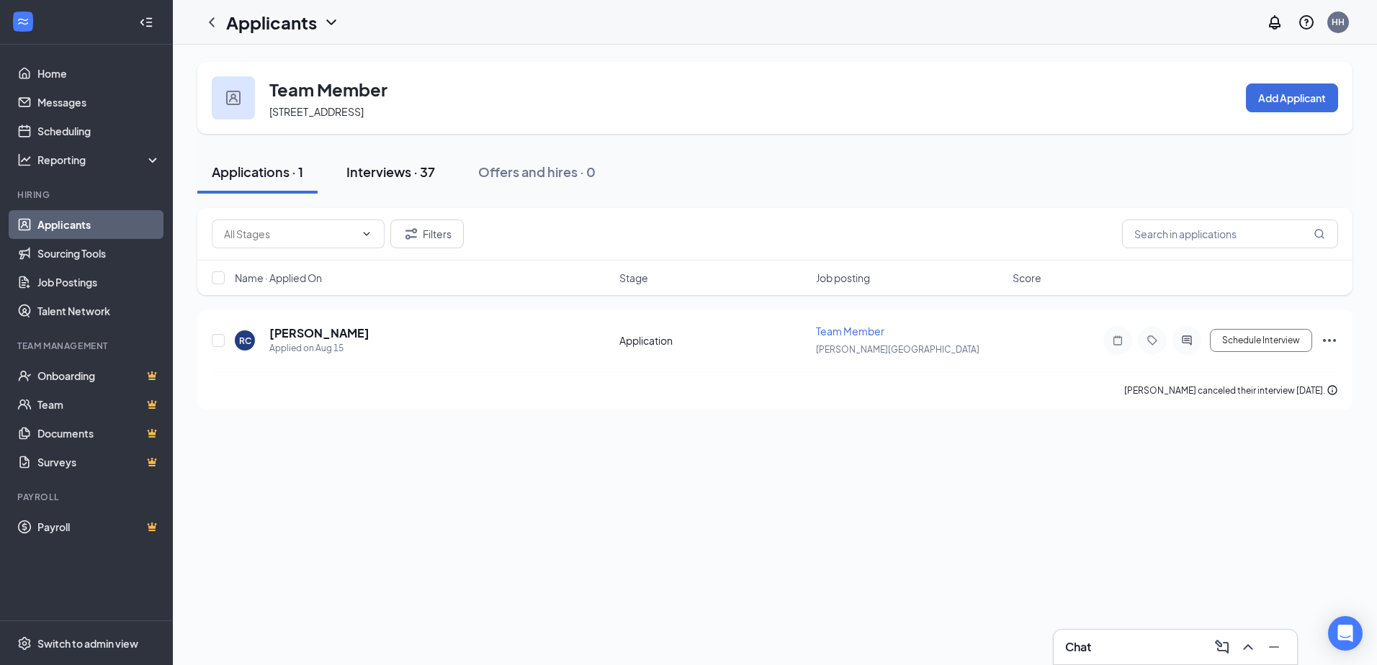
click at [403, 182] on button "Interviews · 37" at bounding box center [390, 171] width 117 height 43
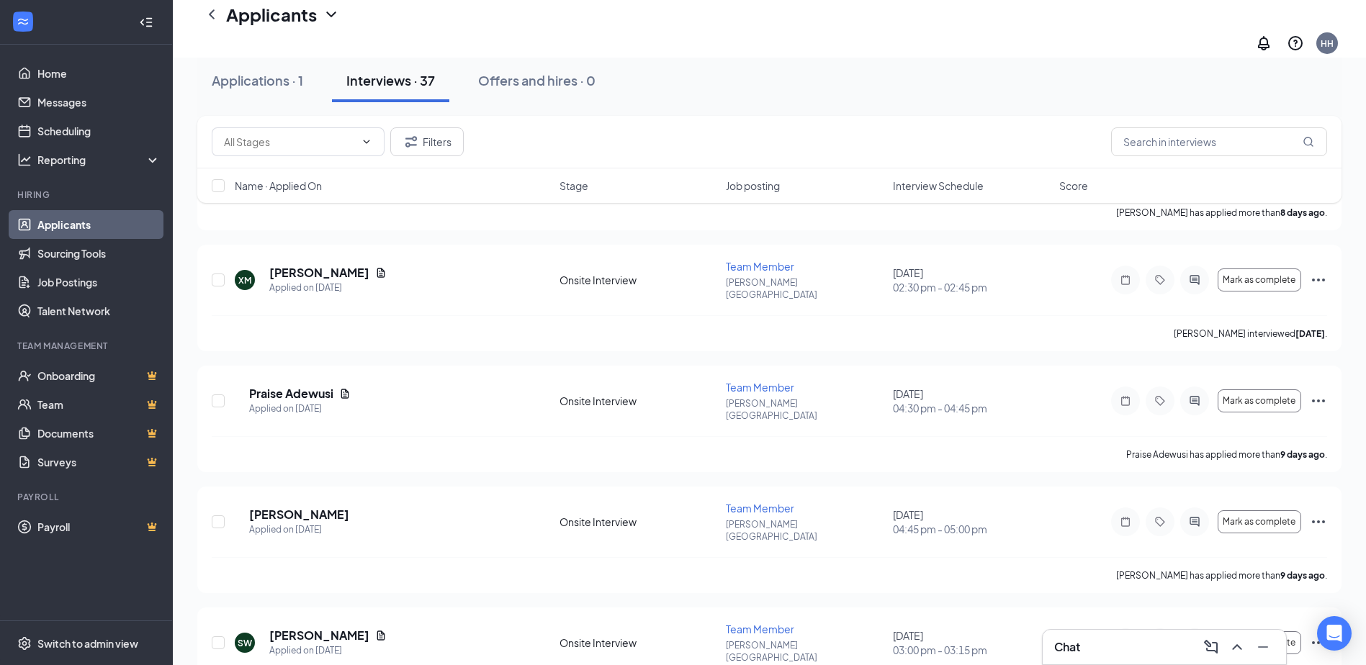
scroll to position [3697, 0]
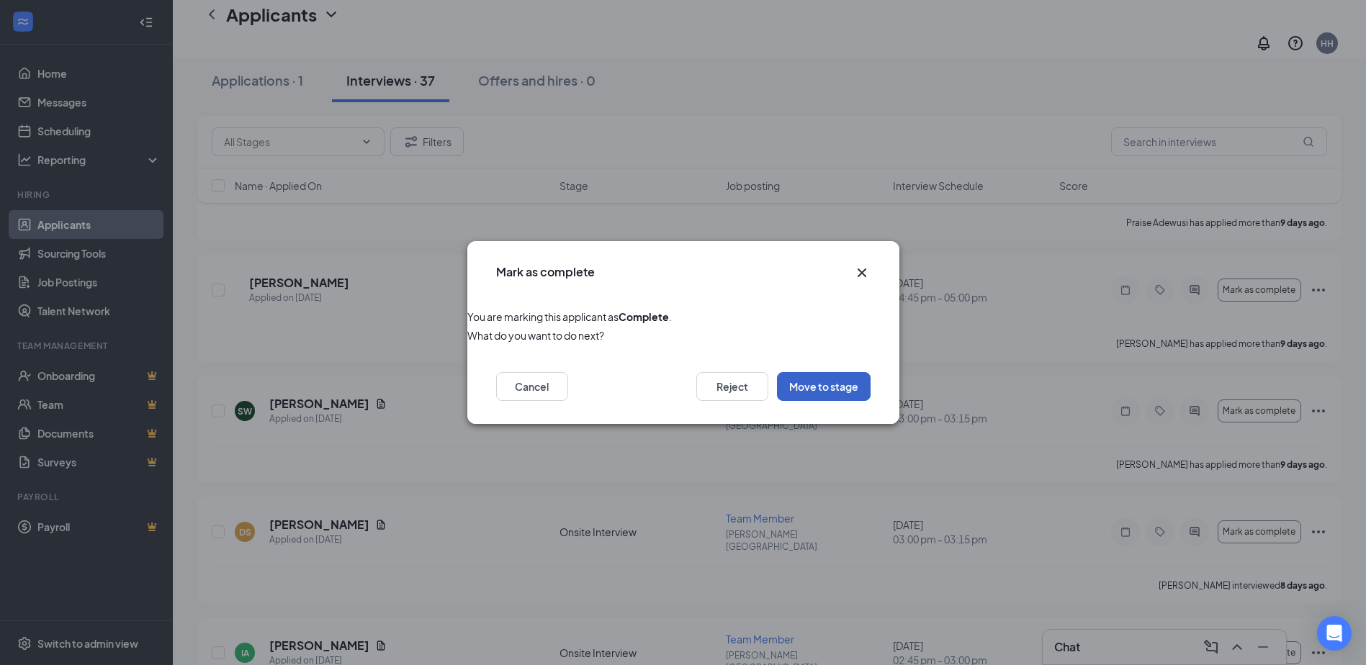
click at [804, 388] on button "Move to stage" at bounding box center [824, 386] width 94 height 29
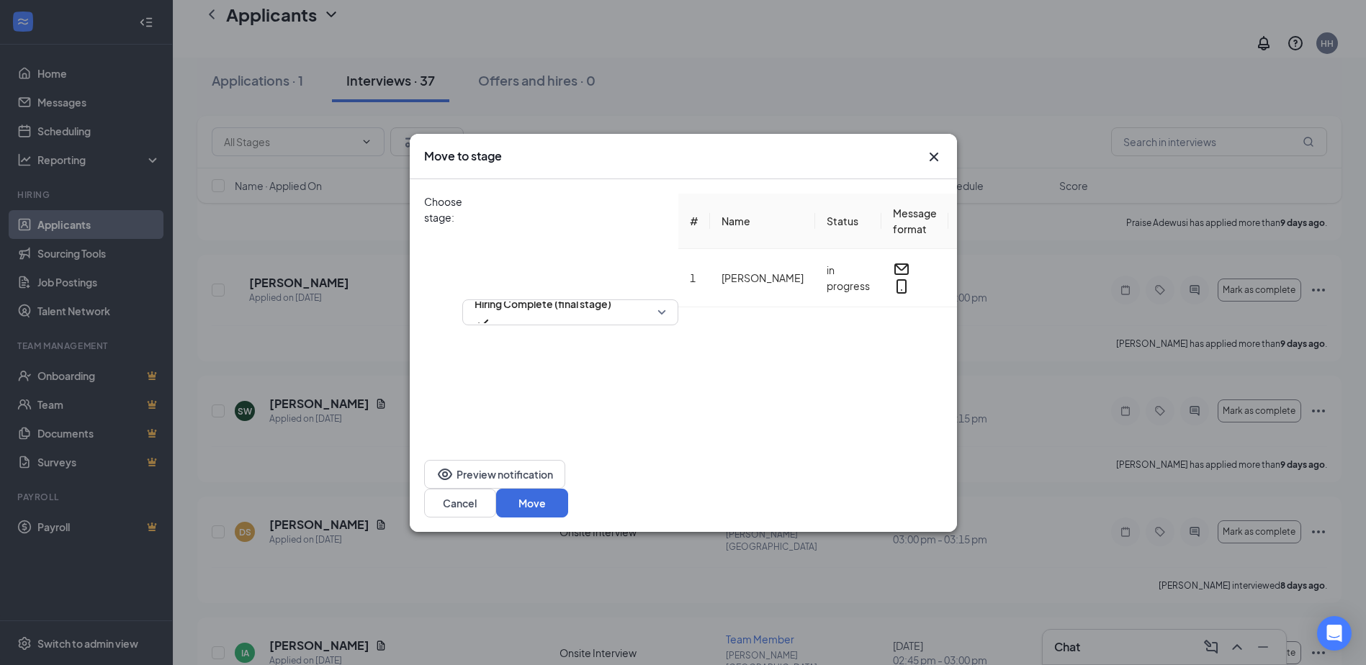
click at [1008, 254] on button "button" at bounding box center [1012, 245] width 9 height 17
click at [568, 503] on button "Move" at bounding box center [532, 503] width 72 height 29
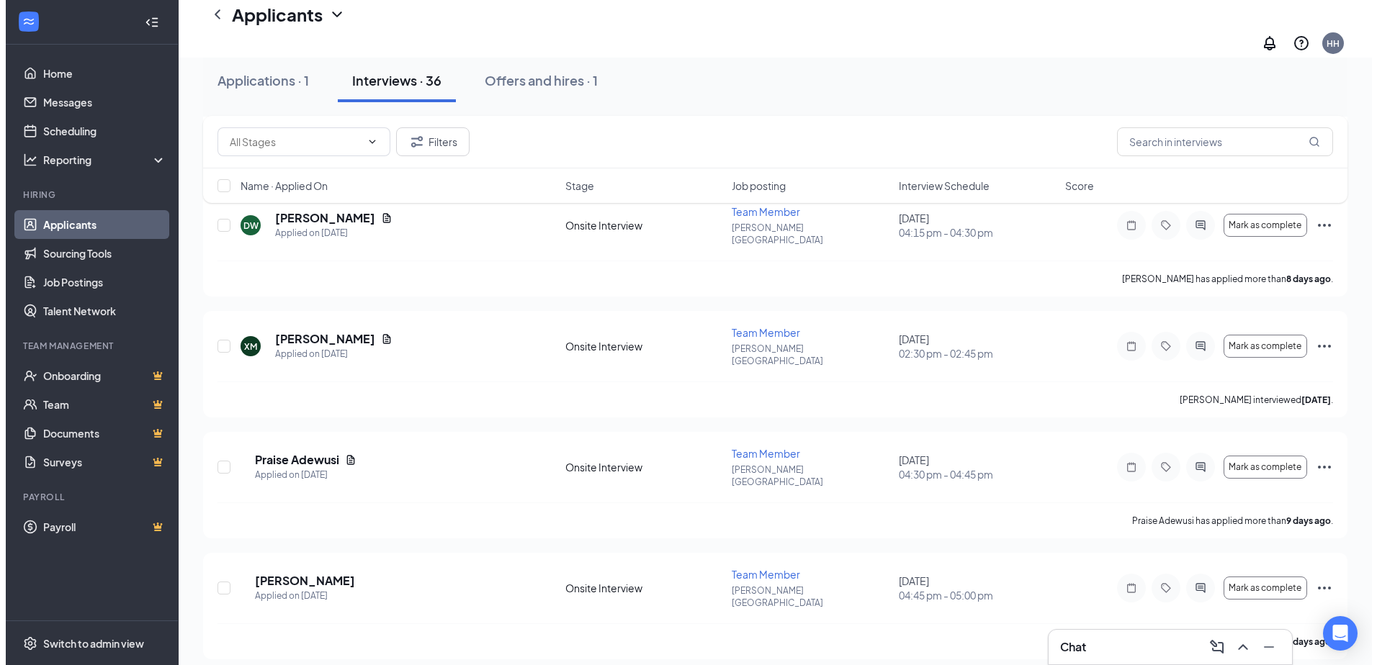
scroll to position [3371, 0]
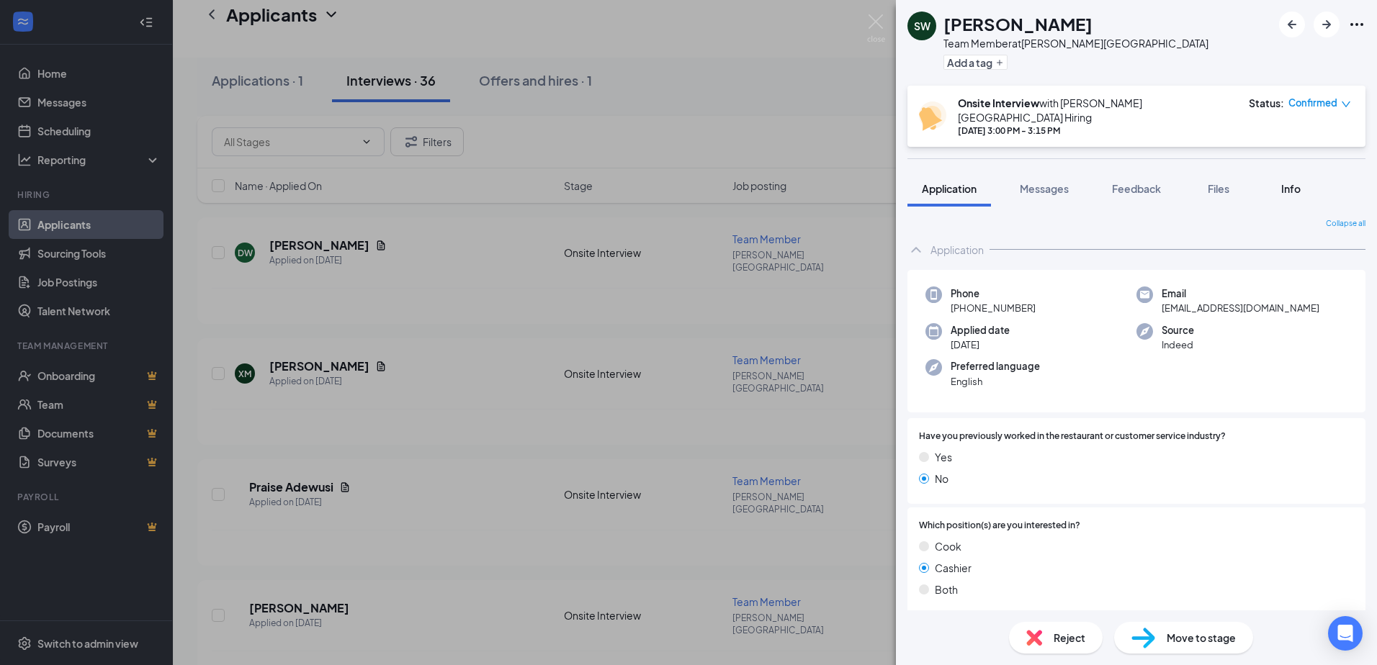
click at [1297, 182] on span "Info" at bounding box center [1290, 188] width 19 height 13
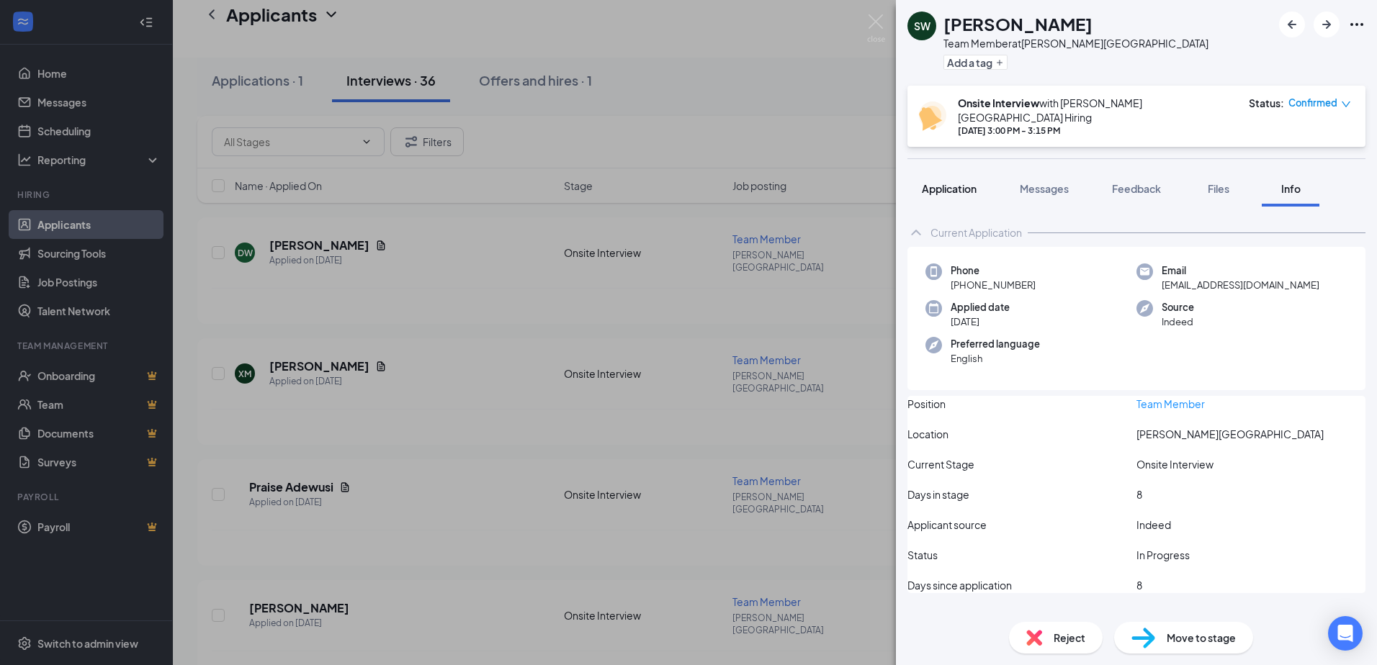
click at [974, 182] on span "Application" at bounding box center [949, 188] width 55 height 13
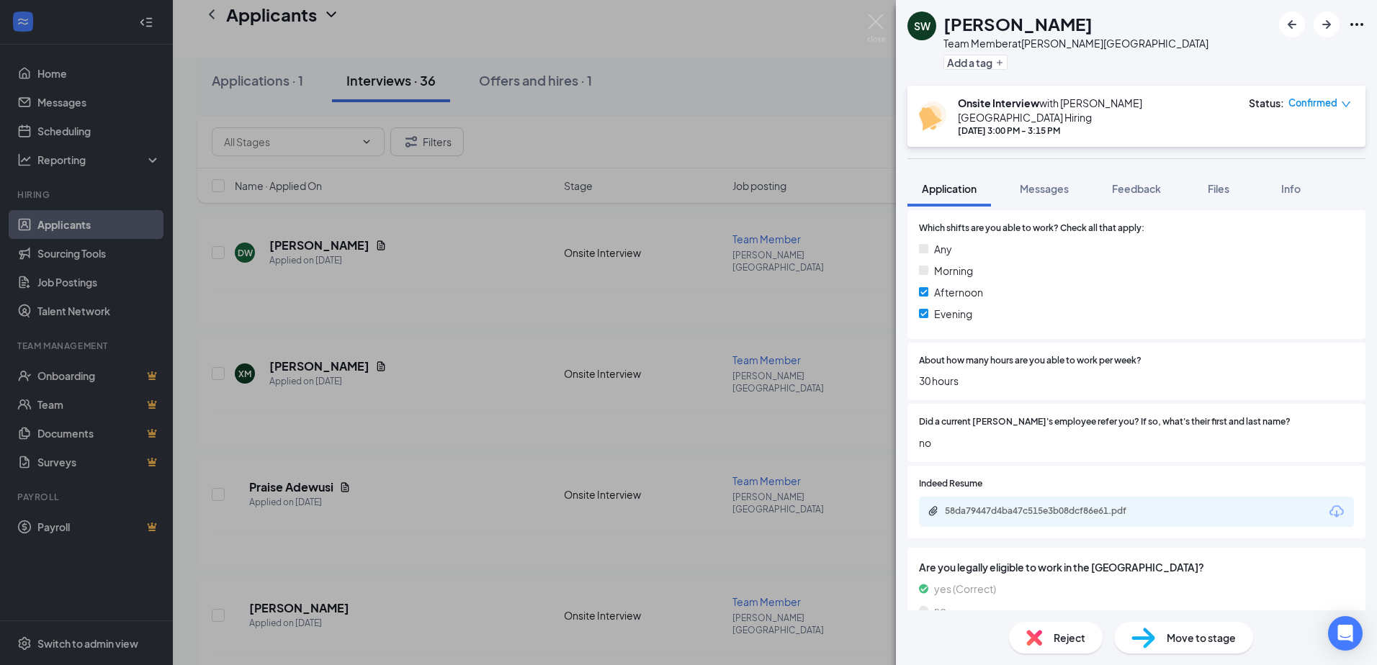
scroll to position [648, 0]
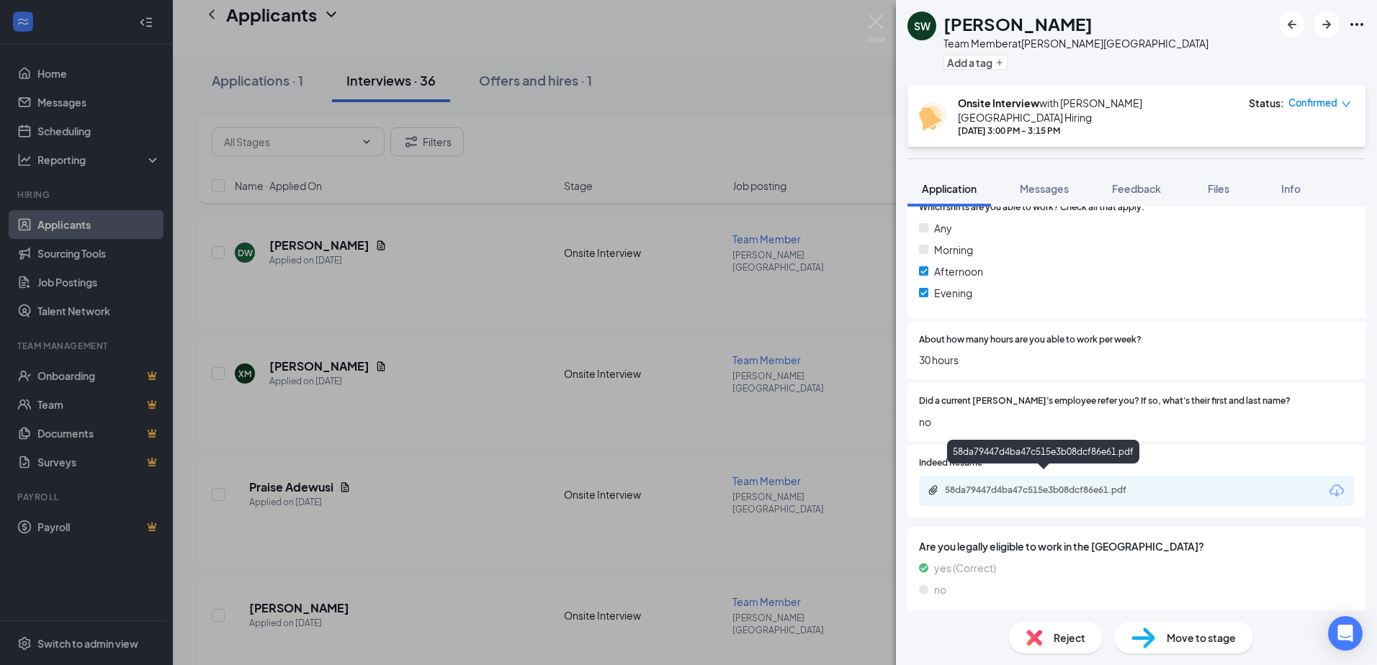
click at [1063, 485] on div "58da79447d4ba47c515e3b08dcf86e61.pdf" at bounding box center [1046, 491] width 202 height 12
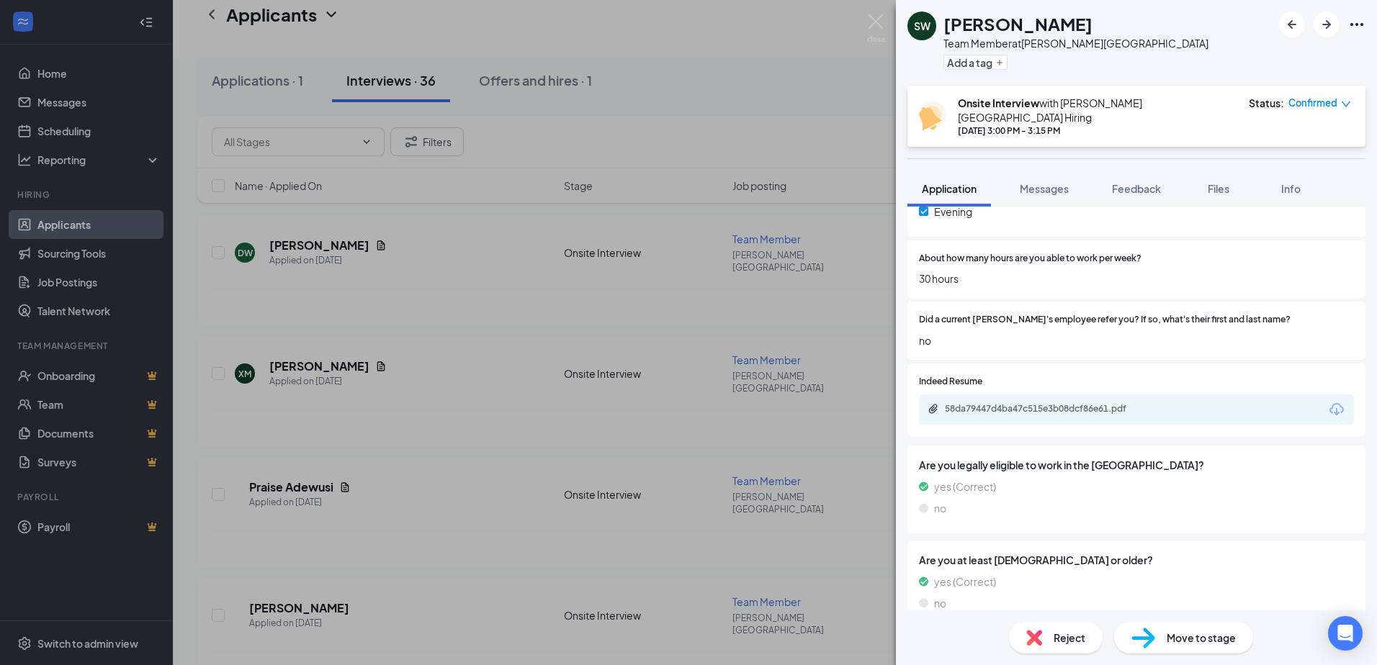
scroll to position [945, 0]
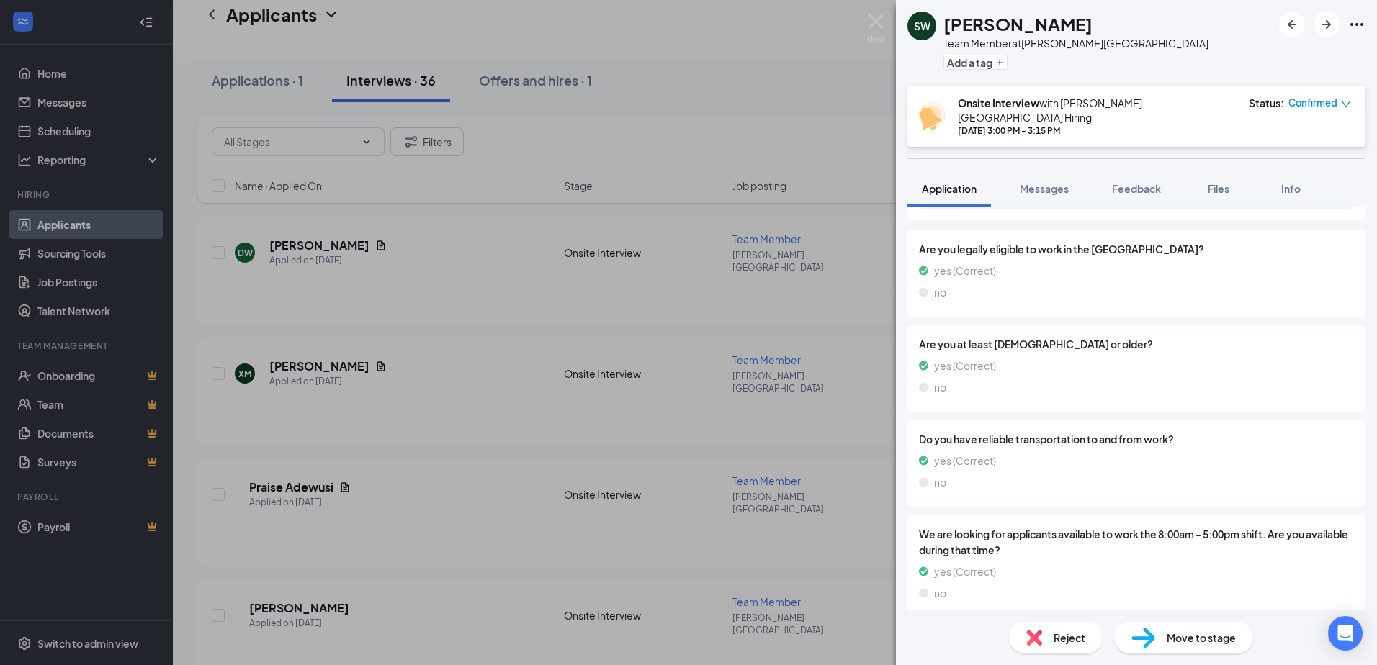
click at [1018, 642] on div "Reject" at bounding box center [1056, 638] width 94 height 32
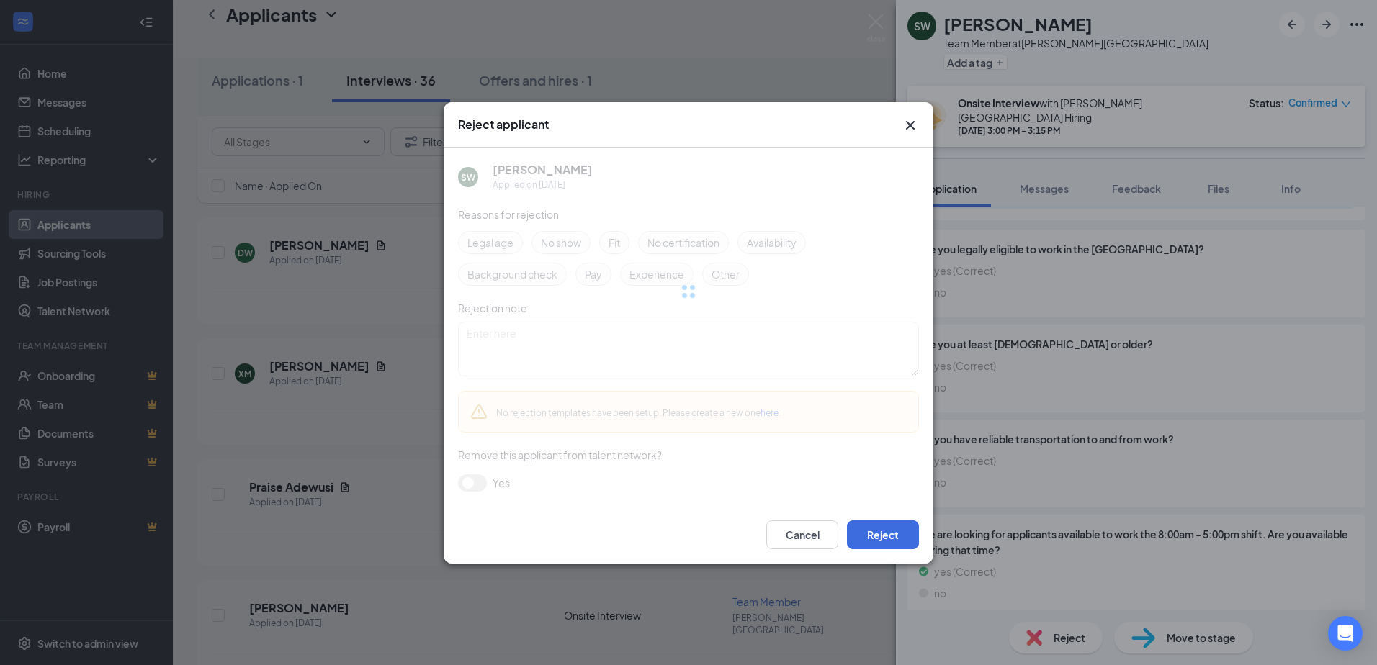
scroll to position [940, 0]
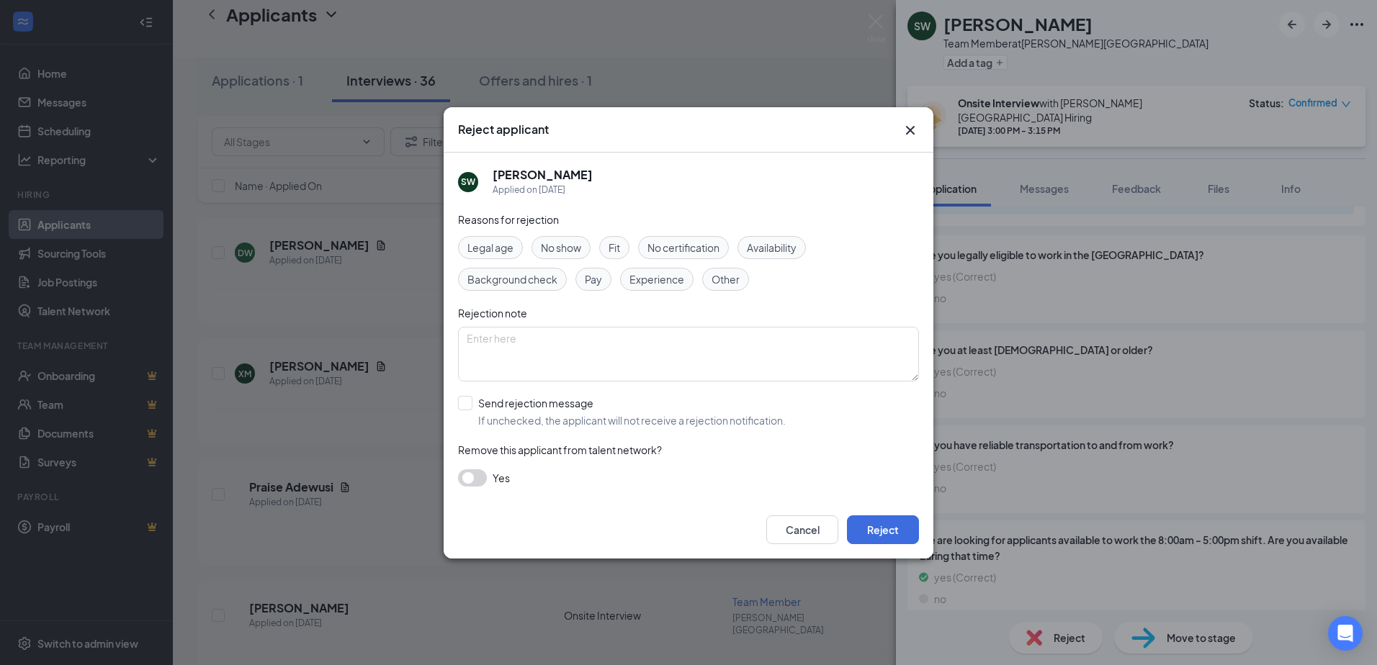
click at [780, 251] on span "Availability" at bounding box center [772, 248] width 50 height 16
click at [469, 404] on input "Send rejection message If unchecked, the applicant will not receive a rejection…" at bounding box center [622, 412] width 328 height 32
checkbox input "true"
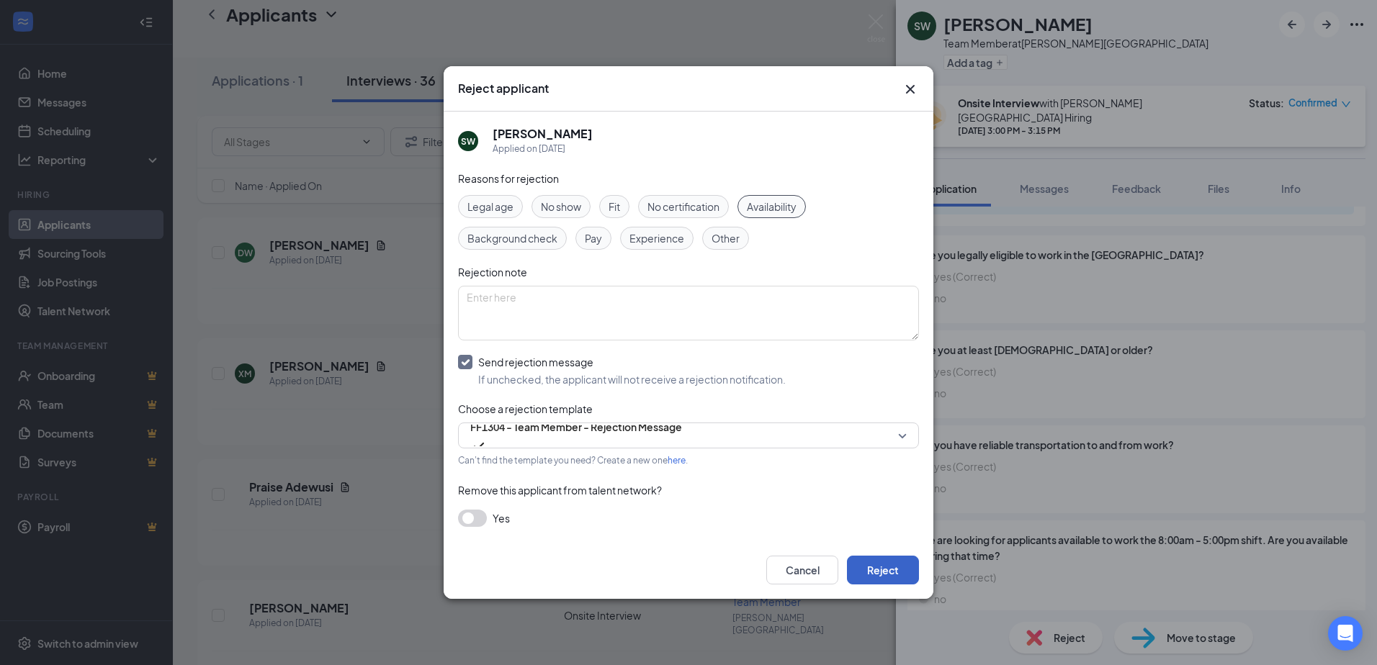
click at [903, 565] on button "Reject" at bounding box center [883, 570] width 72 height 29
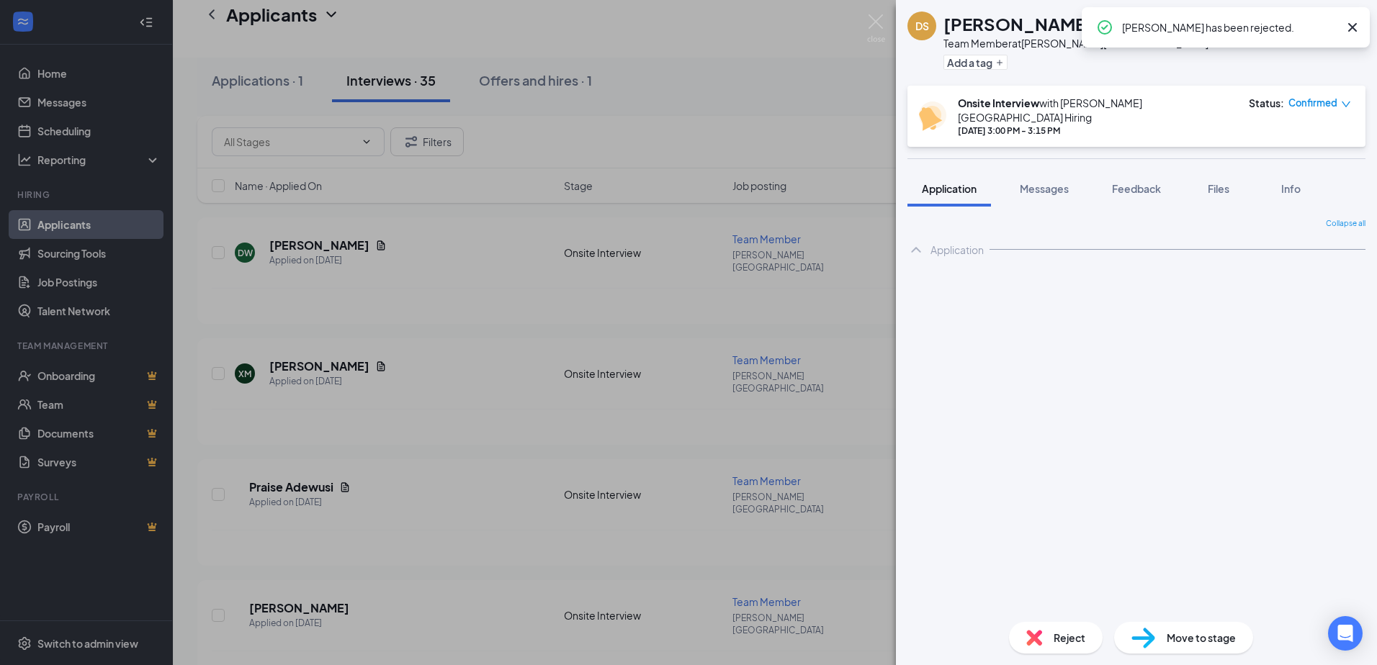
click at [383, 414] on div "DS [PERSON_NAME] Team Member at [PERSON_NAME][GEOGRAPHIC_DATA] Add a tag Onsite…" at bounding box center [688, 332] width 1377 height 665
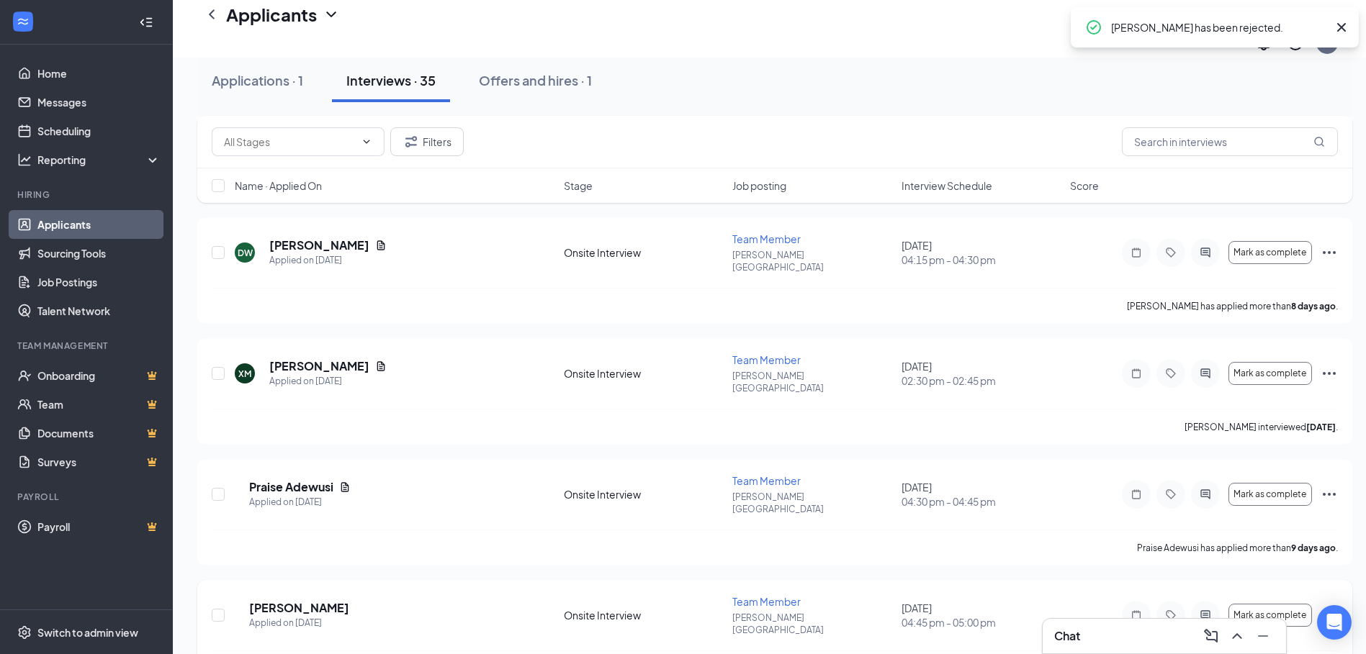
click at [294, 600] on h5 "[PERSON_NAME]" at bounding box center [299, 608] width 100 height 16
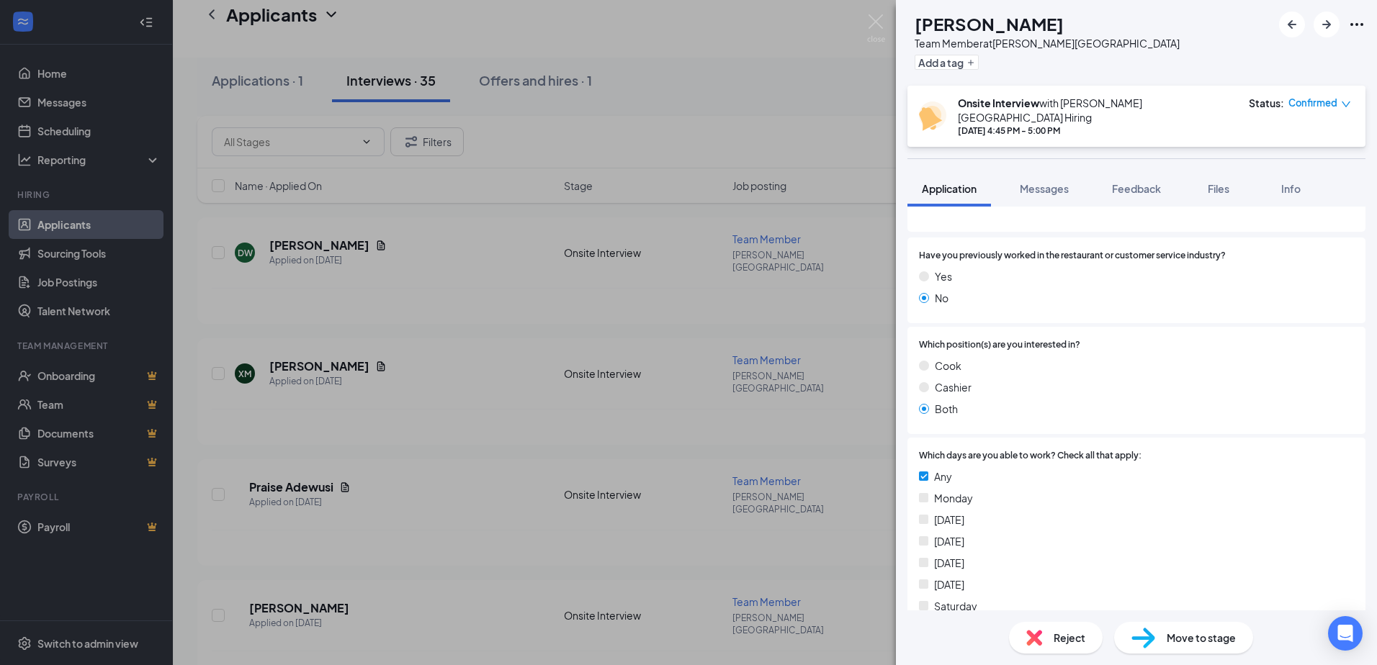
scroll to position [147, 0]
